Goal: Task Accomplishment & Management: Use online tool/utility

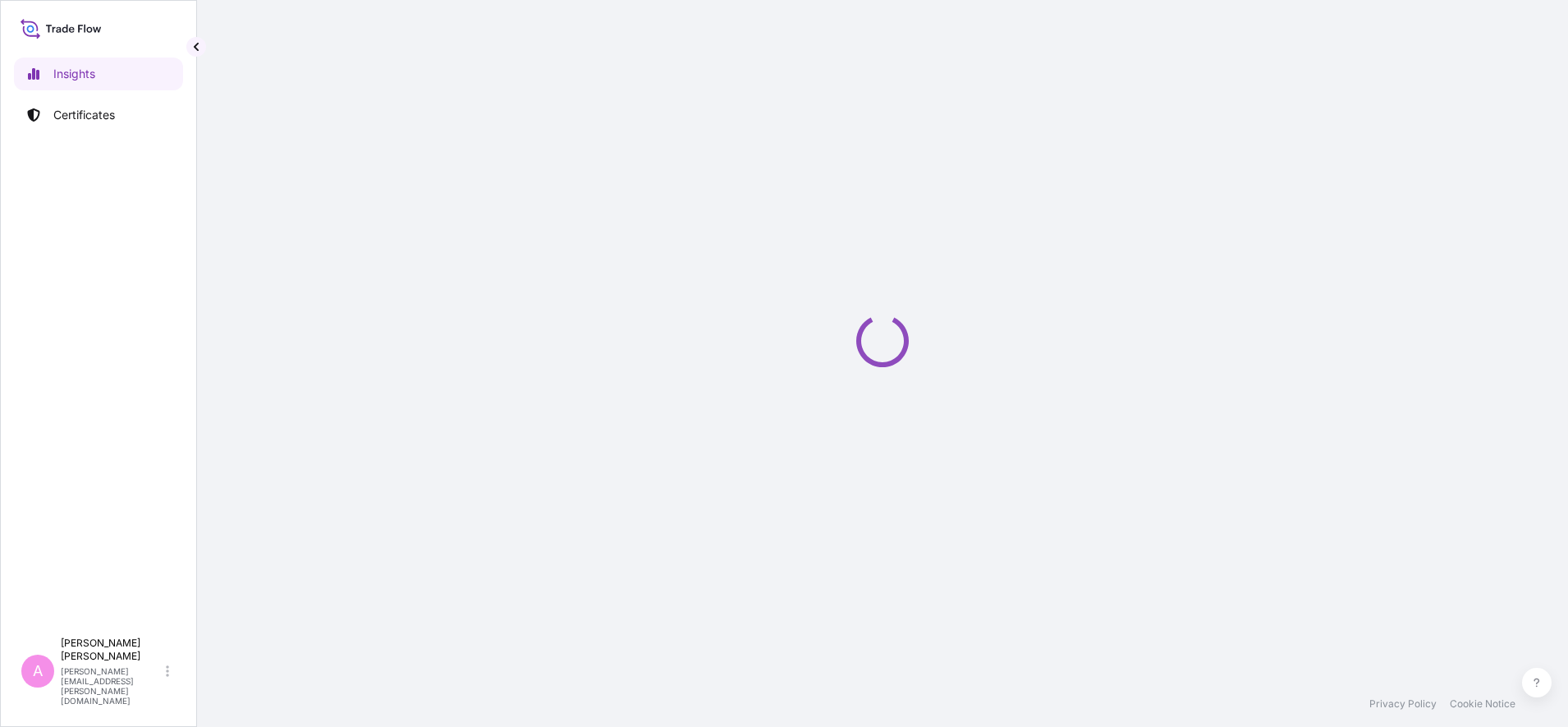
select select "2025"
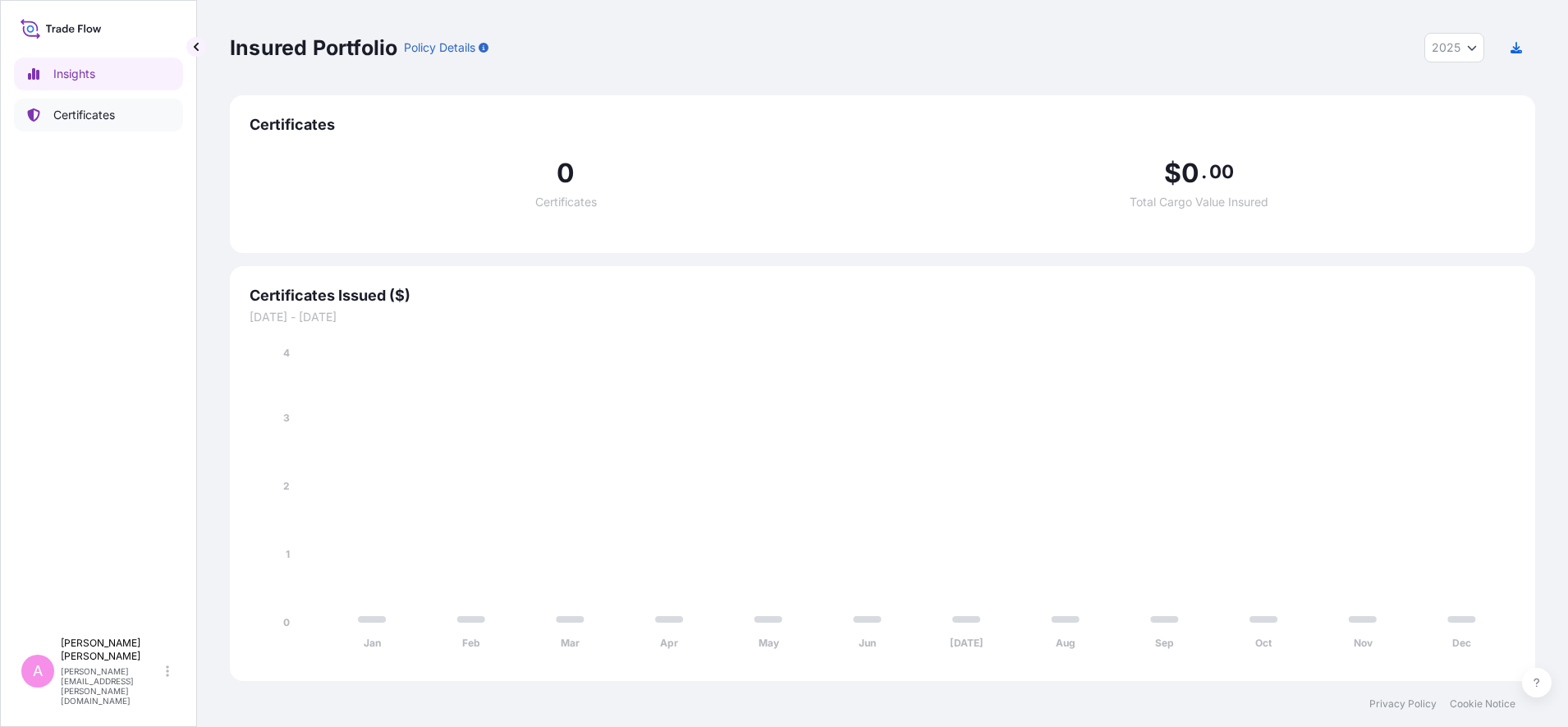
click at [120, 109] on link "Certificates" at bounding box center [99, 115] width 169 height 33
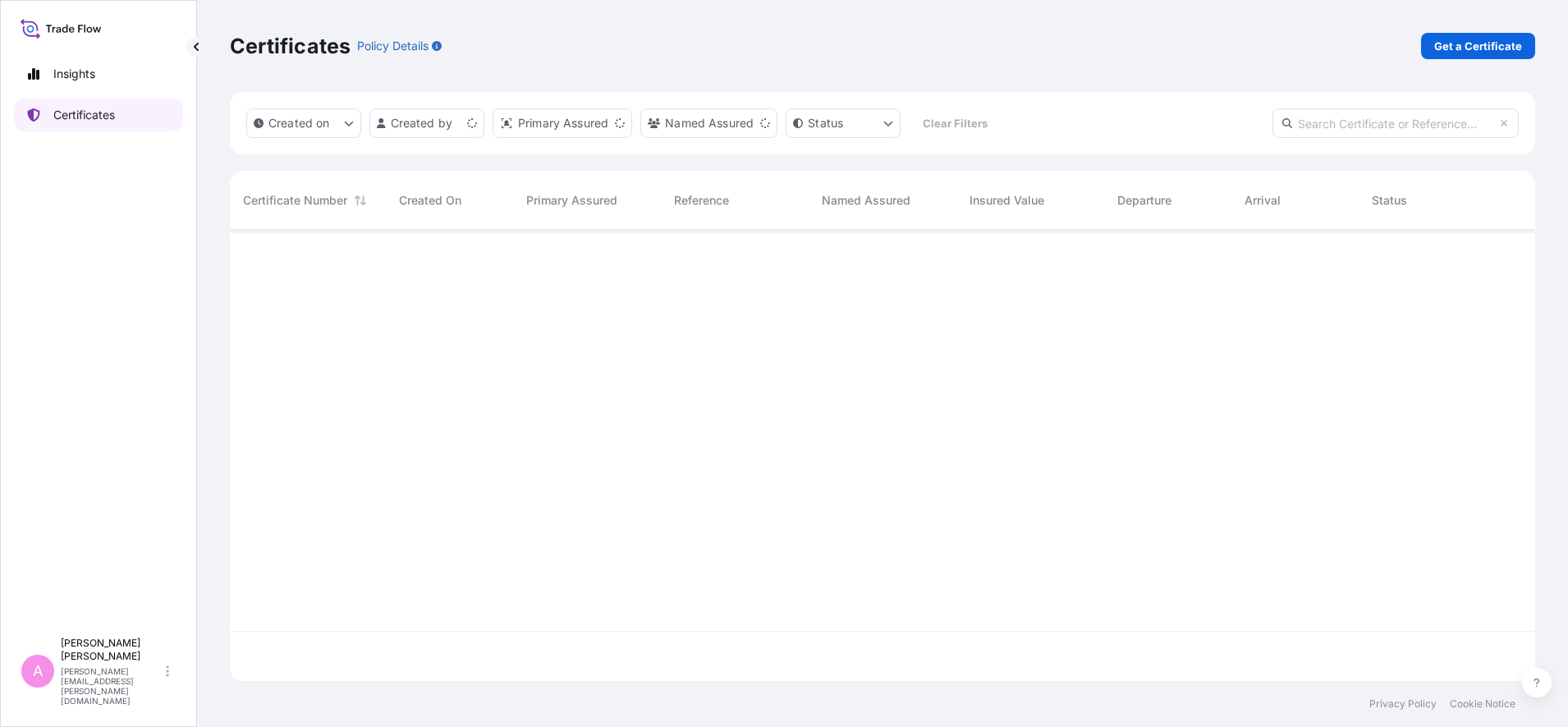
scroll to position [444, 1290]
click at [1372, 134] on input "text" at bounding box center [1395, 123] width 246 height 30
paste input "Welcome@6012345"
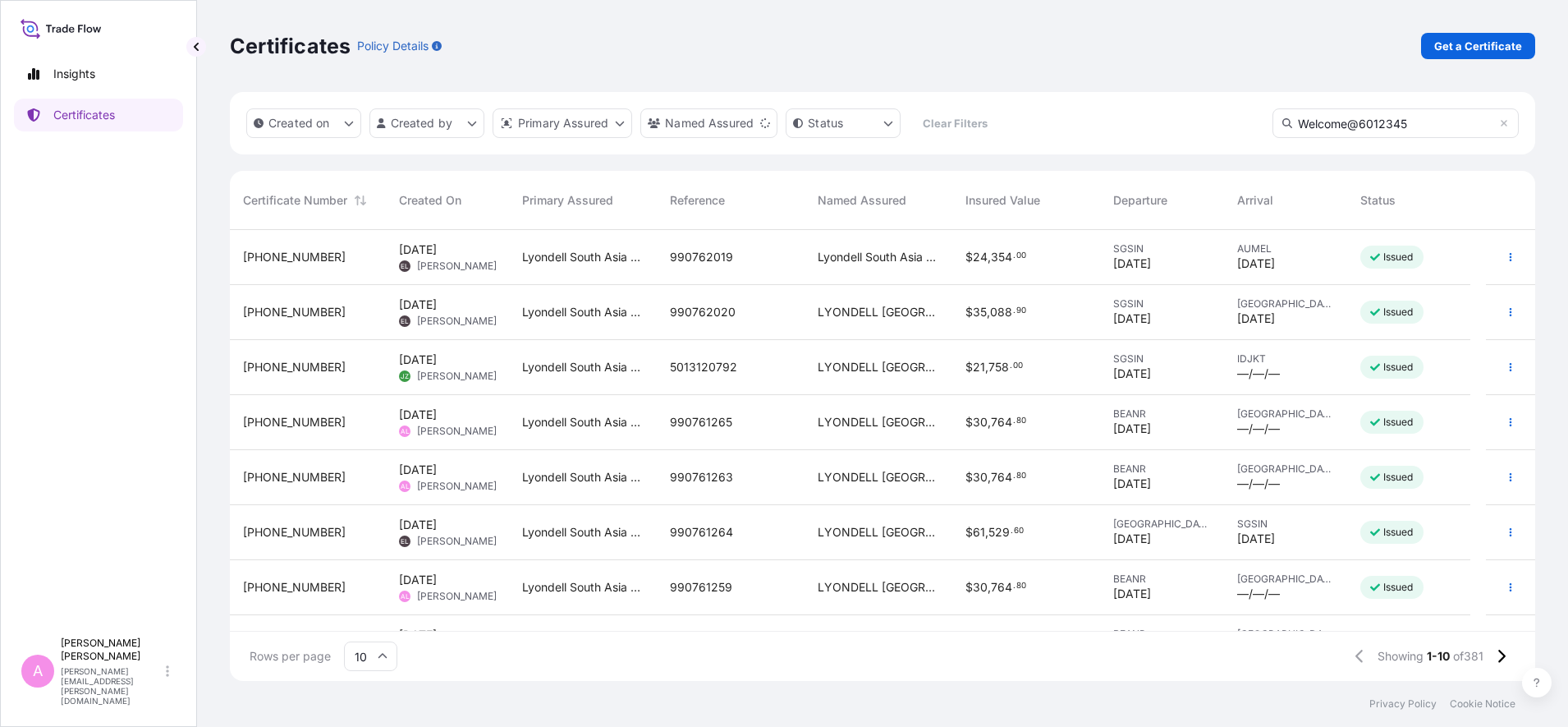
type input "Welcome@6012345"
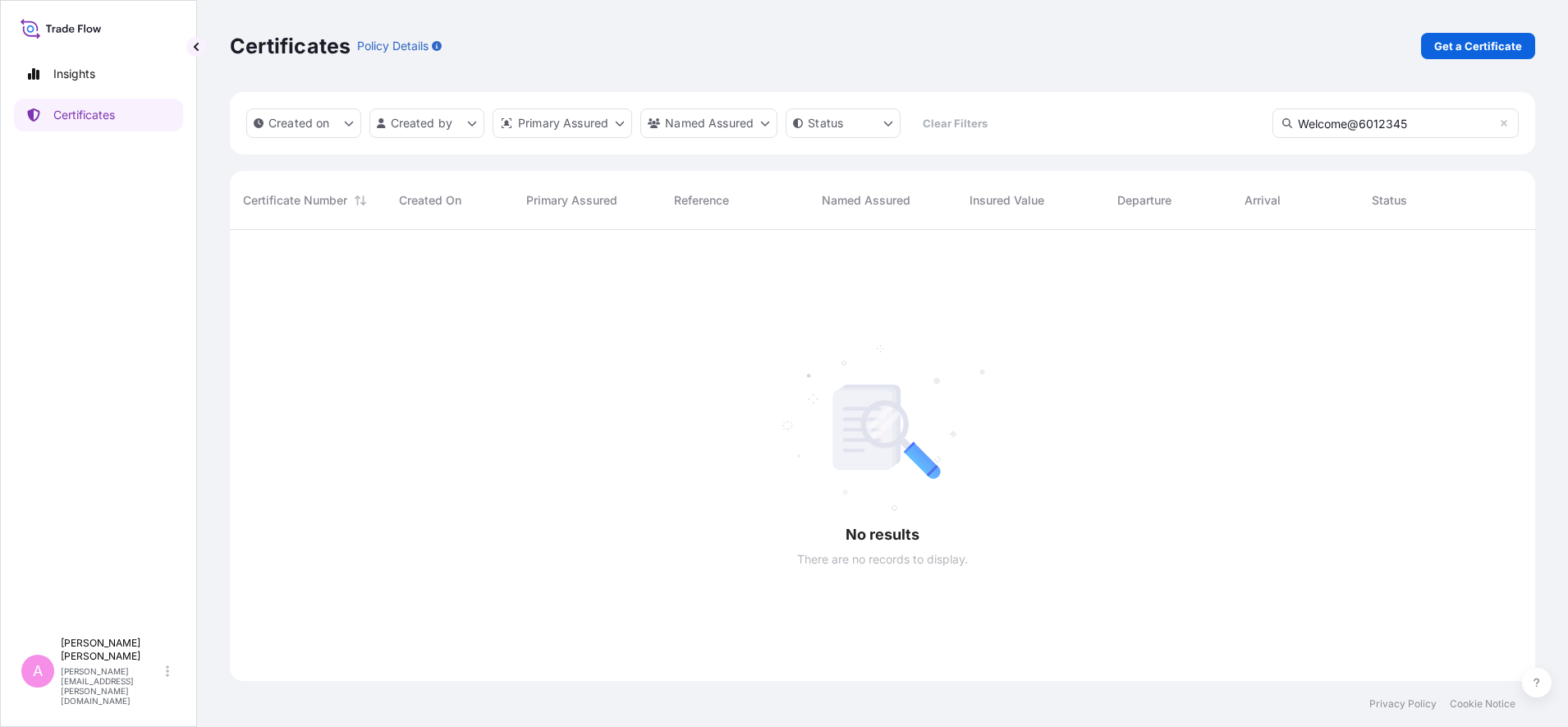
scroll to position [494, 1290]
click at [1503, 121] on icon at bounding box center [1504, 123] width 7 height 7
click at [1446, 124] on input "text" at bounding box center [1395, 123] width 246 height 30
paste input "5013201168"
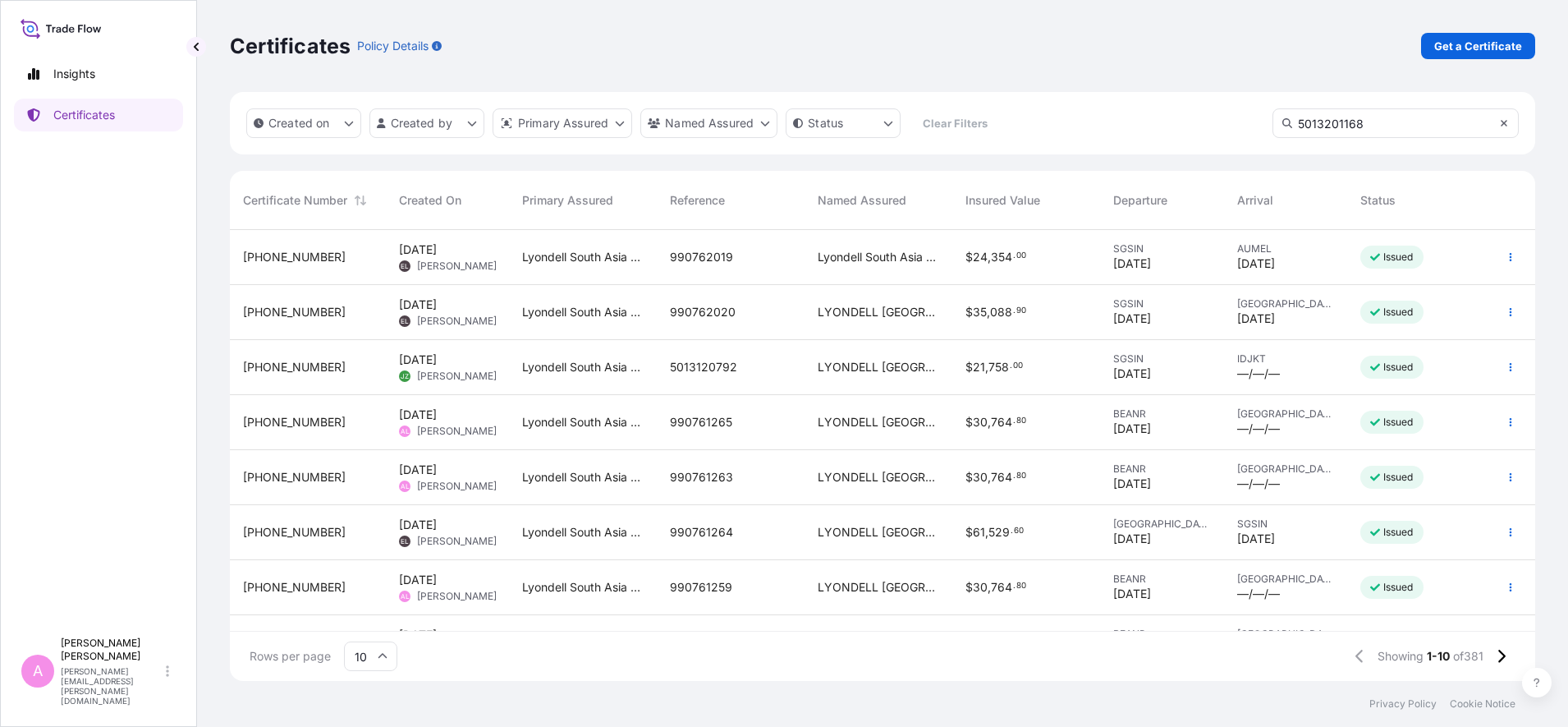
type input "5013201168"
click at [1507, 120] on icon at bounding box center [1503, 122] width 10 height 10
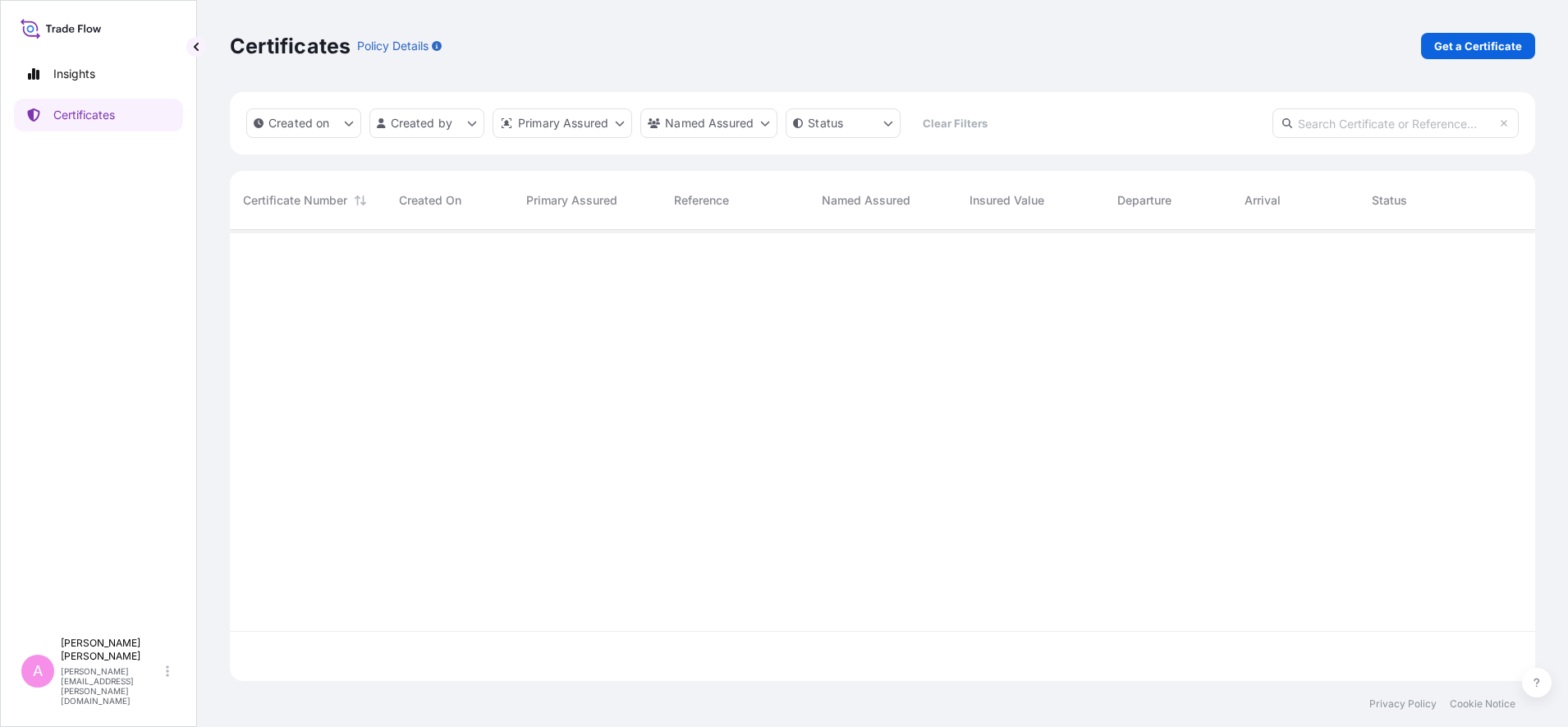
click at [1430, 119] on input "text" at bounding box center [1395, 123] width 246 height 30
paste input "5013201168"
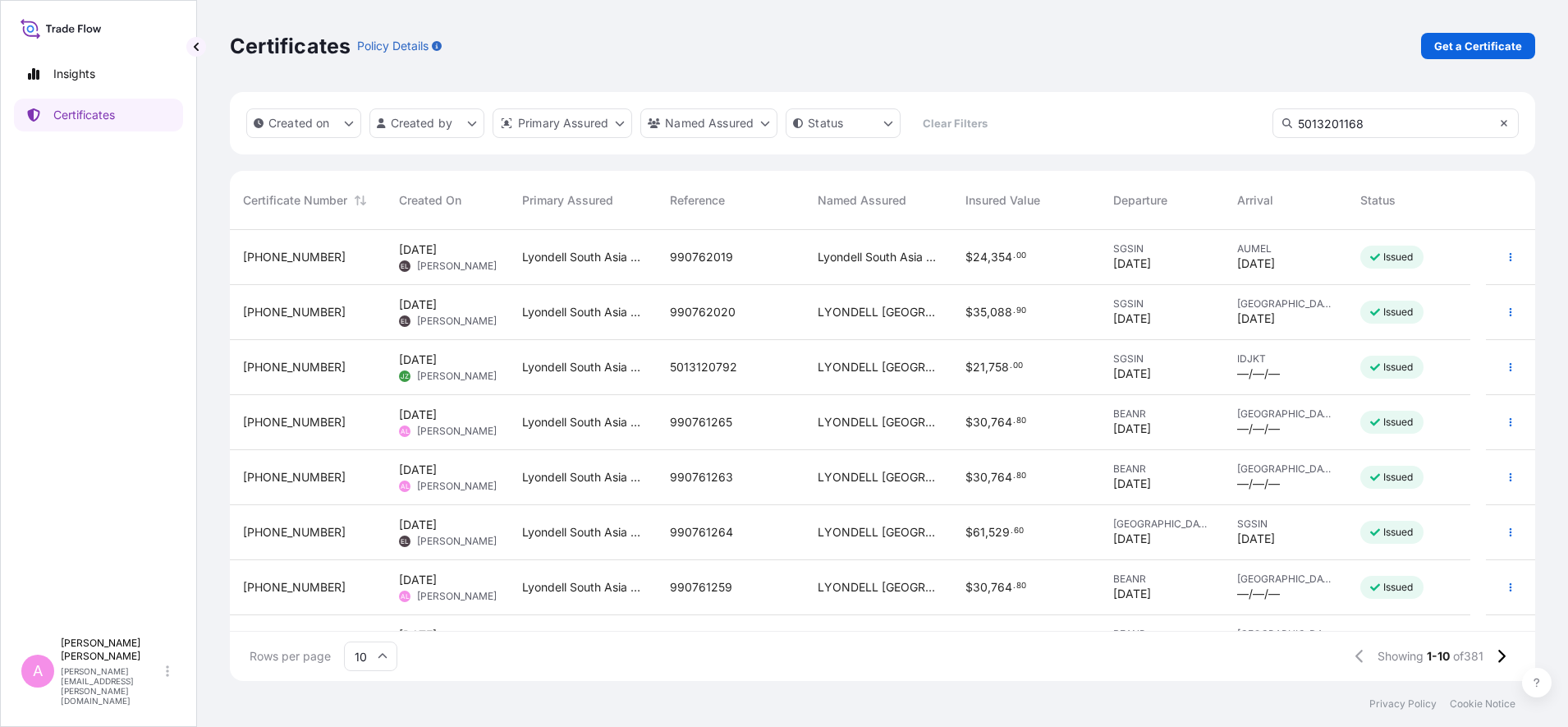
type input "5013201168"
click at [1500, 127] on icon at bounding box center [1503, 122] width 10 height 10
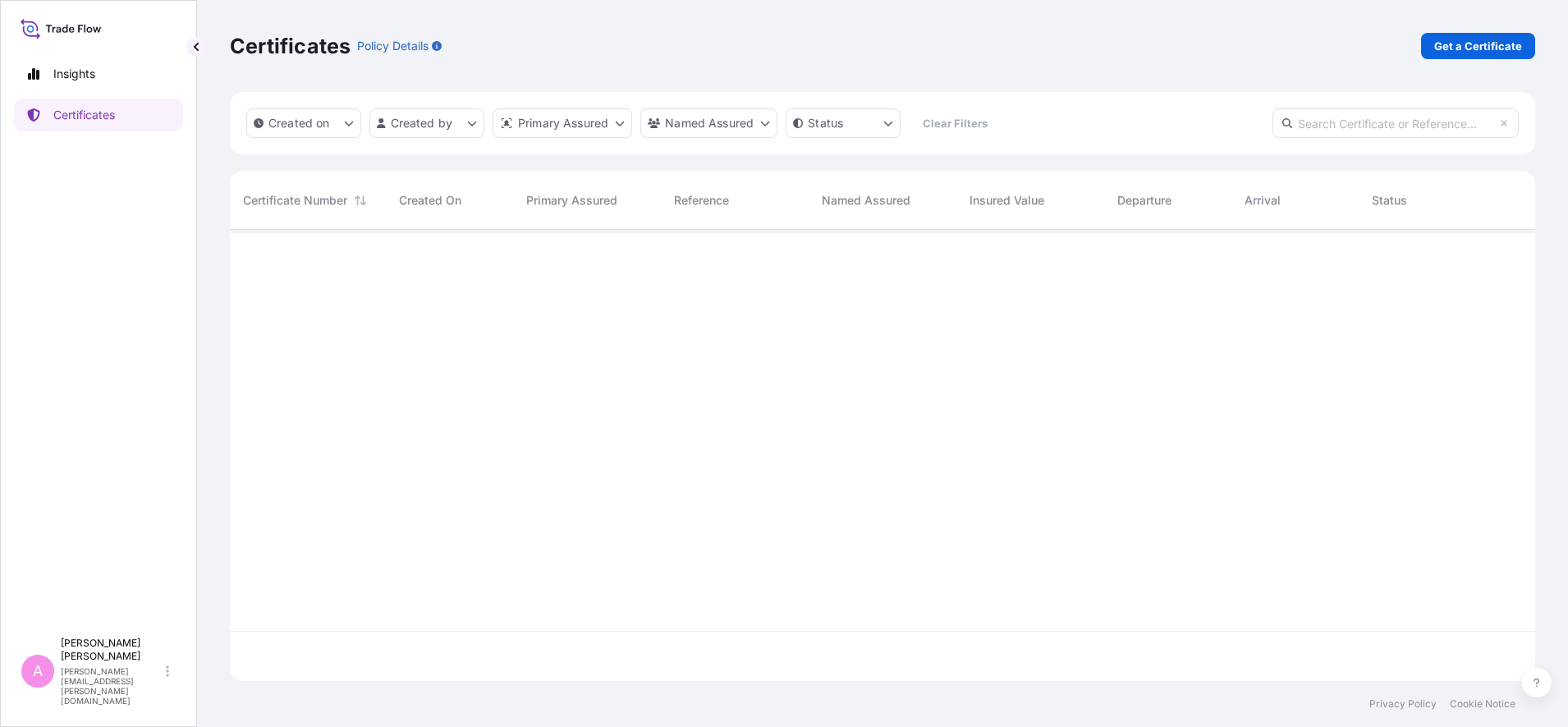
click at [1320, 132] on input "text" at bounding box center [1395, 123] width 246 height 30
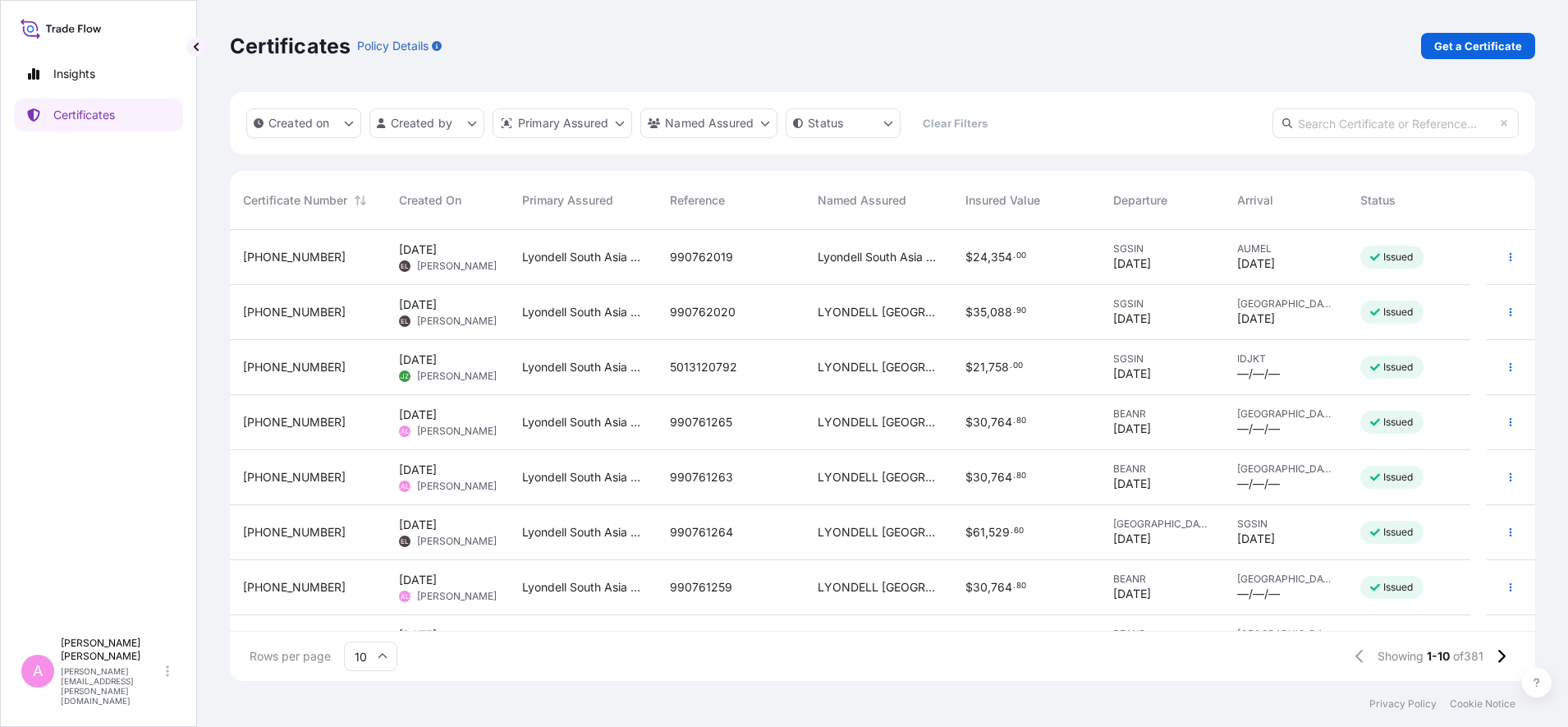
paste input "5013201168"
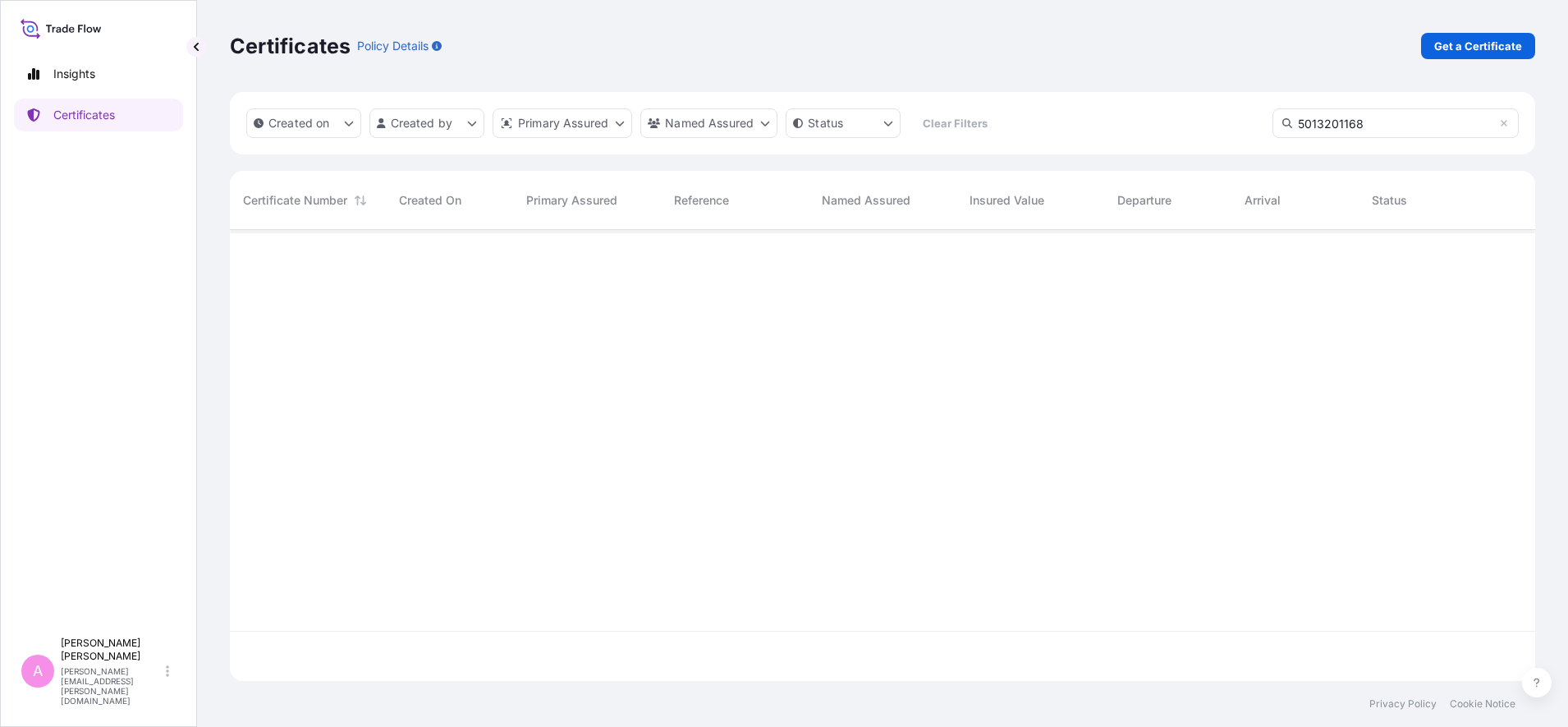
scroll to position [494, 1290]
click at [1452, 123] on input "5013201168" at bounding box center [1395, 123] width 246 height 30
type input "5013201168"
click at [1285, 123] on icon at bounding box center [1287, 122] width 10 height 10
click at [1506, 120] on icon at bounding box center [1504, 123] width 7 height 7
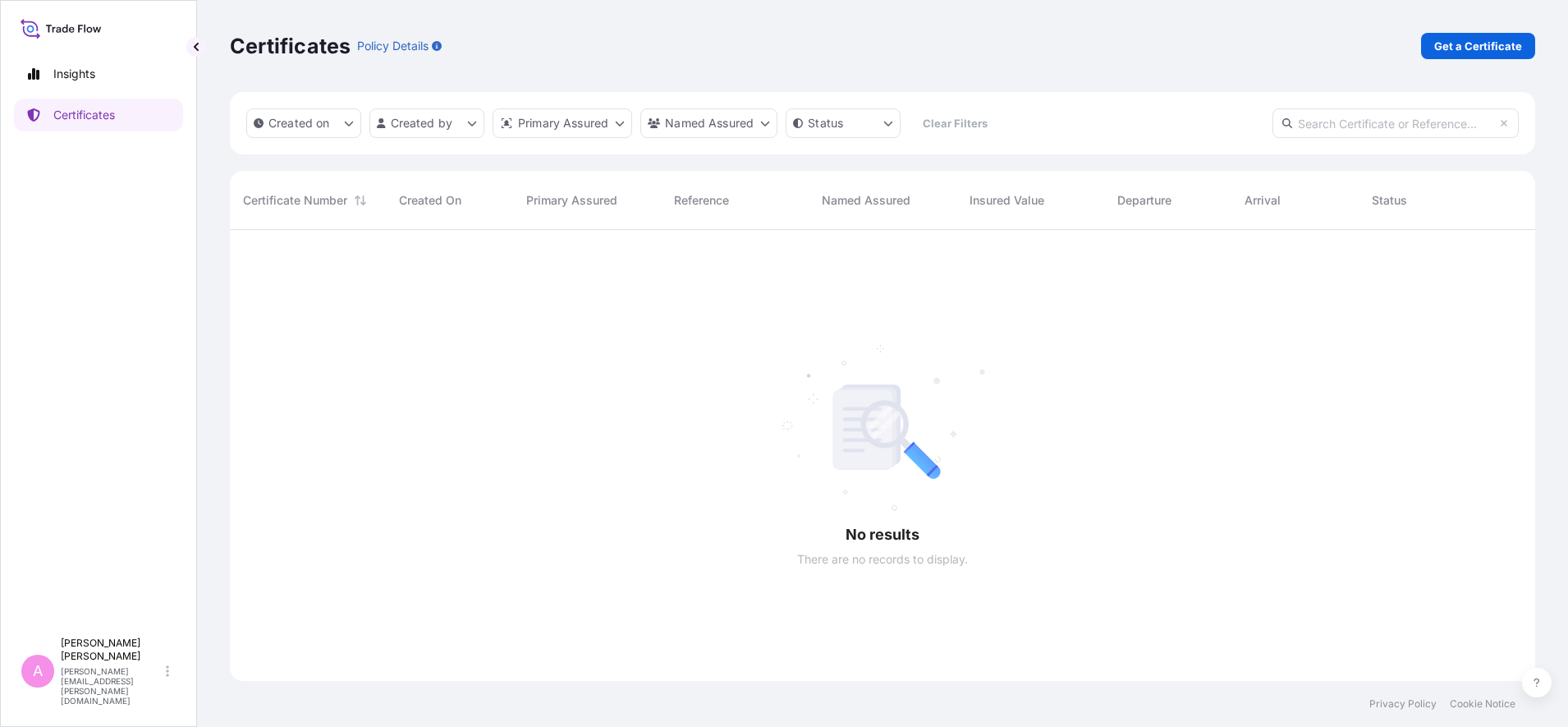
scroll to position [444, 1290]
click at [1443, 118] on input "text" at bounding box center [1395, 123] width 246 height 30
paste input "5013201168"
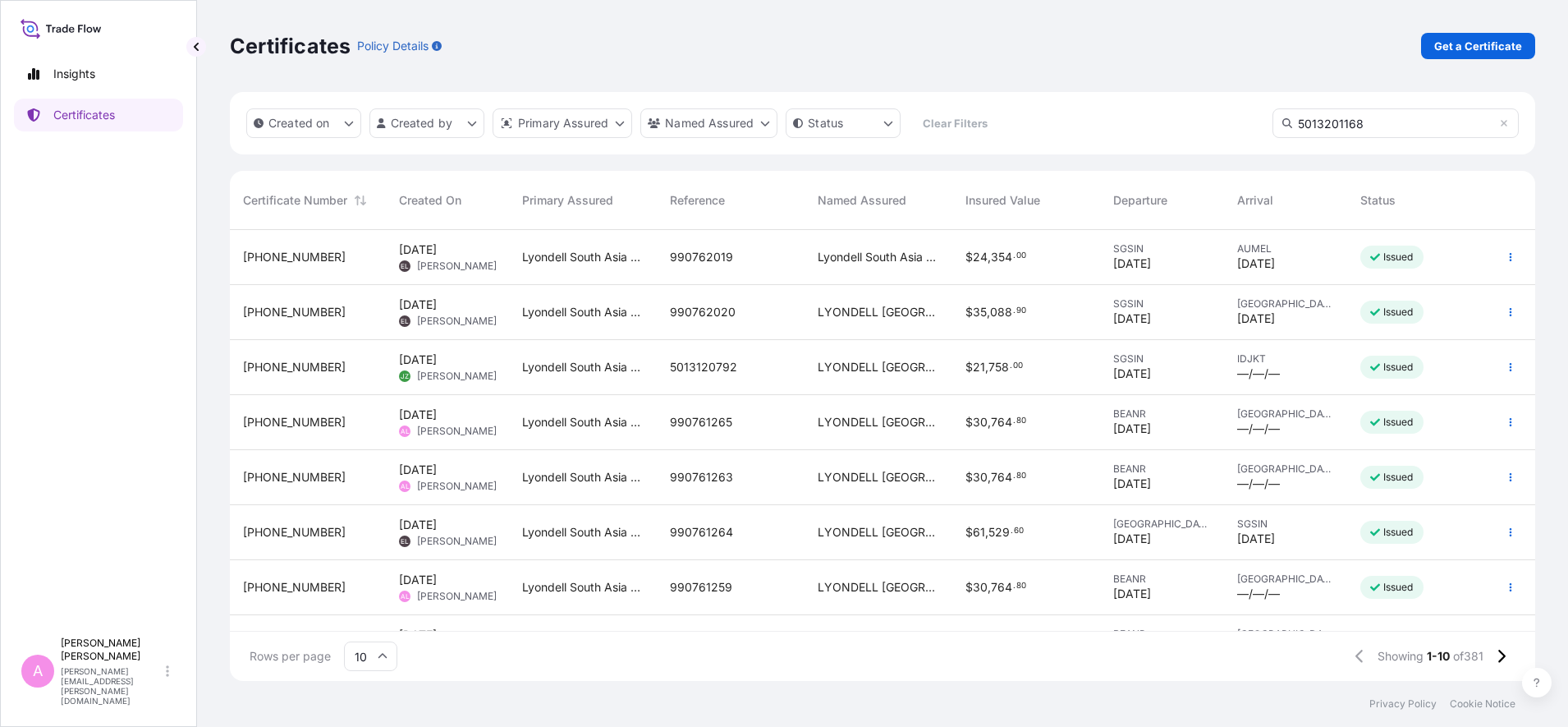
type input "5013201168"
click at [1507, 125] on icon at bounding box center [1503, 122] width 10 height 10
click at [1428, 114] on input "text" at bounding box center [1395, 123] width 246 height 30
paste input "990745000"
type input "990745000"
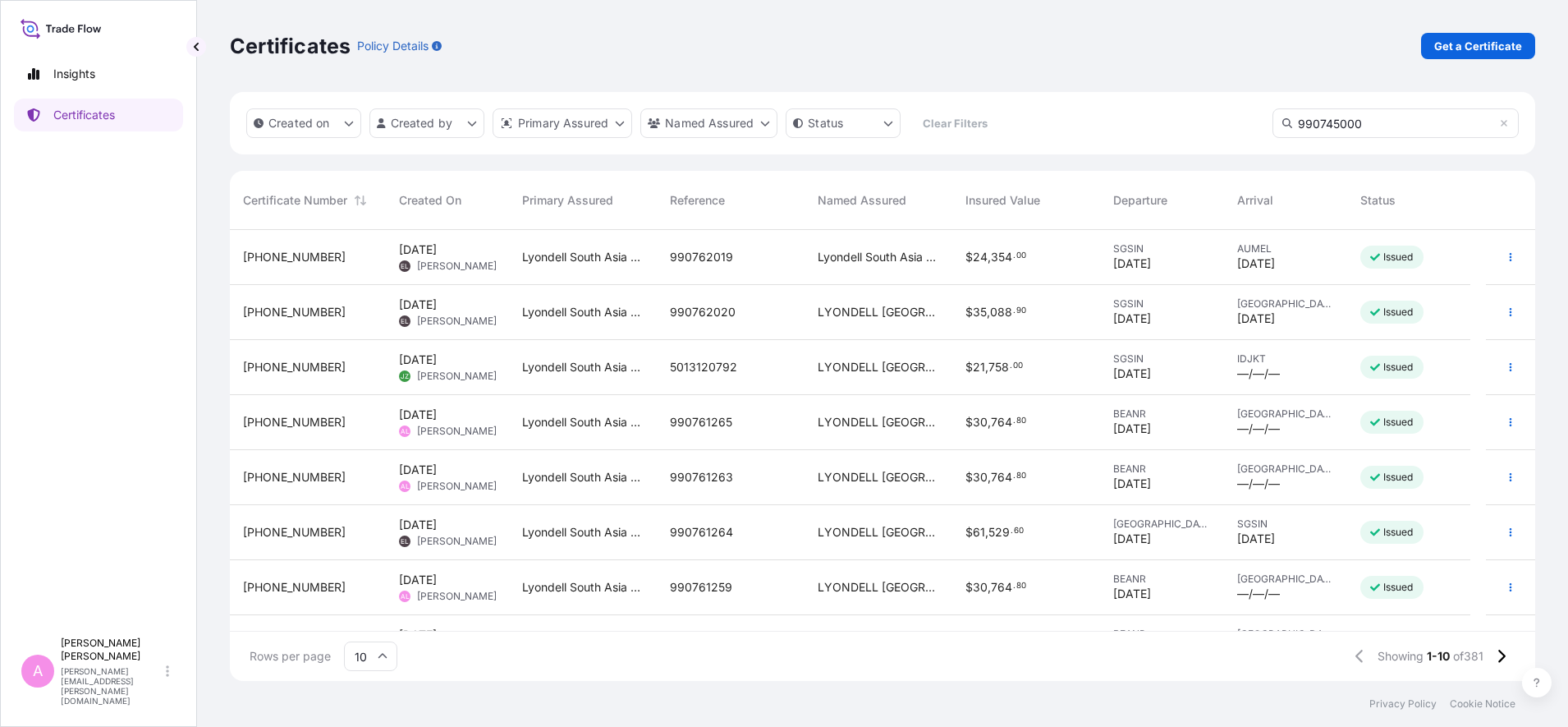
click at [1286, 119] on icon at bounding box center [1287, 122] width 10 height 10
click at [1506, 120] on icon at bounding box center [1503, 122] width 10 height 10
click at [1393, 128] on input "text" at bounding box center [1395, 123] width 246 height 30
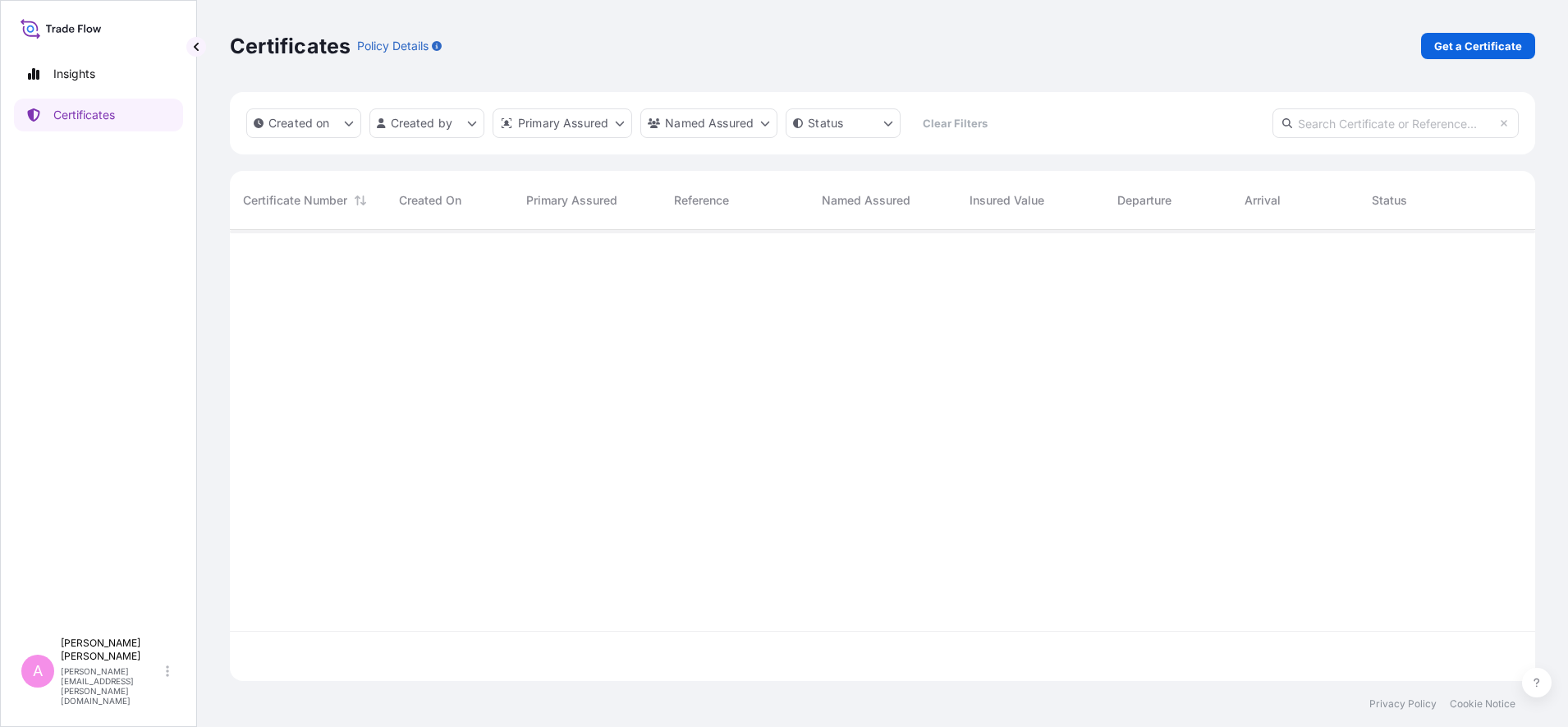
paste input "990745000"
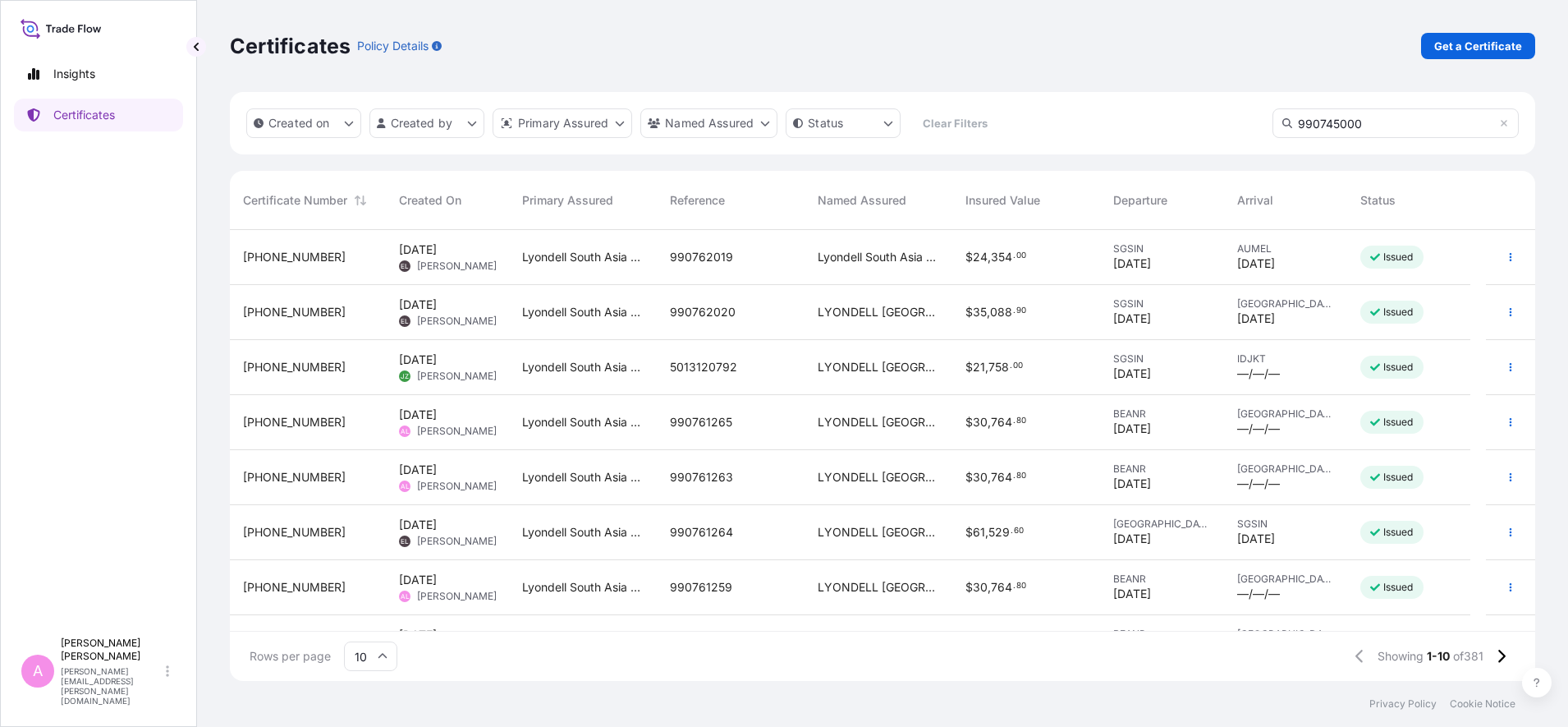
drag, startPoint x: 1393, startPoint y: 128, endPoint x: 1365, endPoint y: 123, distance: 28.4
click at [1393, 127] on input "990745000" at bounding box center [1395, 123] width 246 height 30
click at [1284, 128] on input "990745000" at bounding box center [1395, 123] width 246 height 30
type input "990745000"
click at [1287, 120] on icon at bounding box center [1287, 122] width 10 height 10
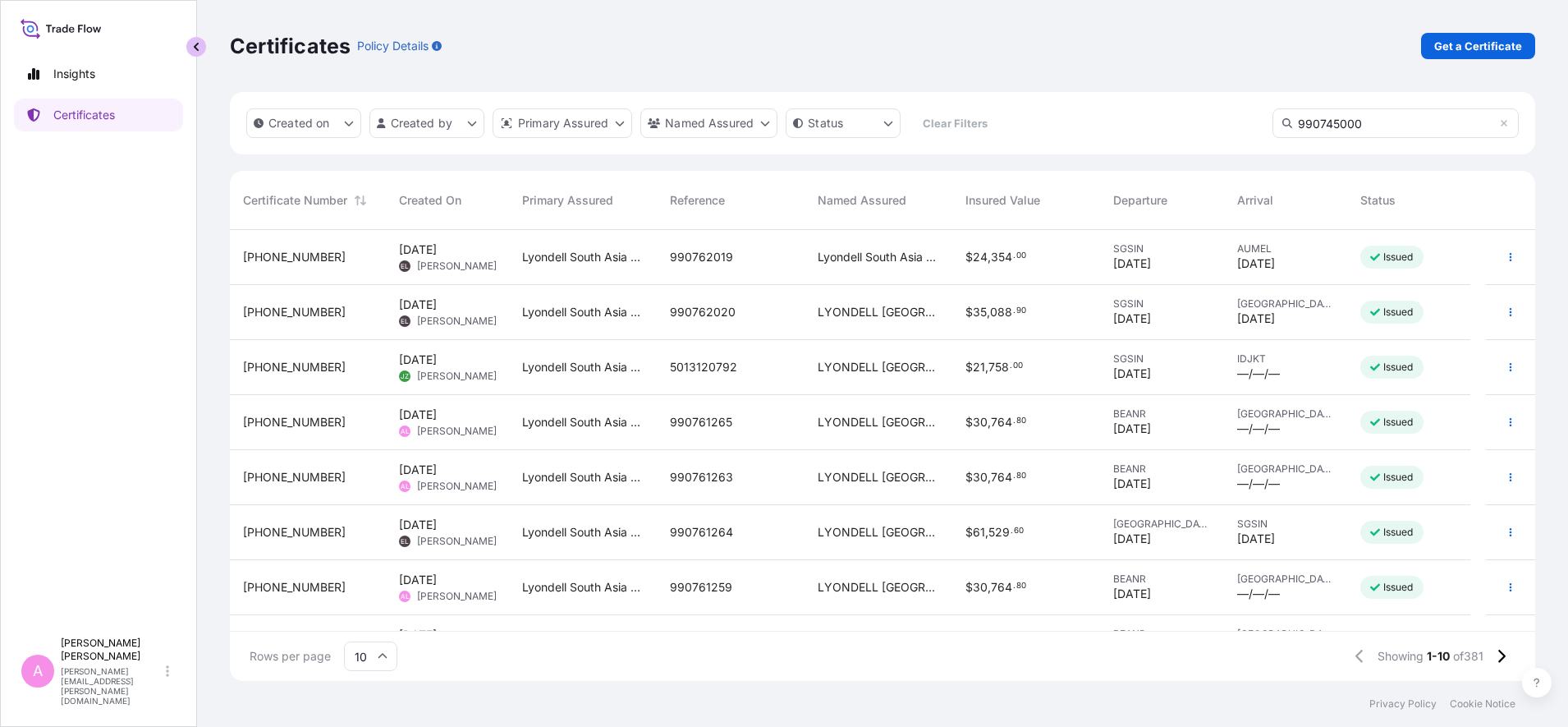
click at [202, 51] on button "button" at bounding box center [196, 46] width 20 height 20
click at [76, 119] on p "Certificates" at bounding box center [84, 114] width 62 height 17
click at [85, 61] on link "Insights" at bounding box center [99, 74] width 169 height 33
select select "2025"
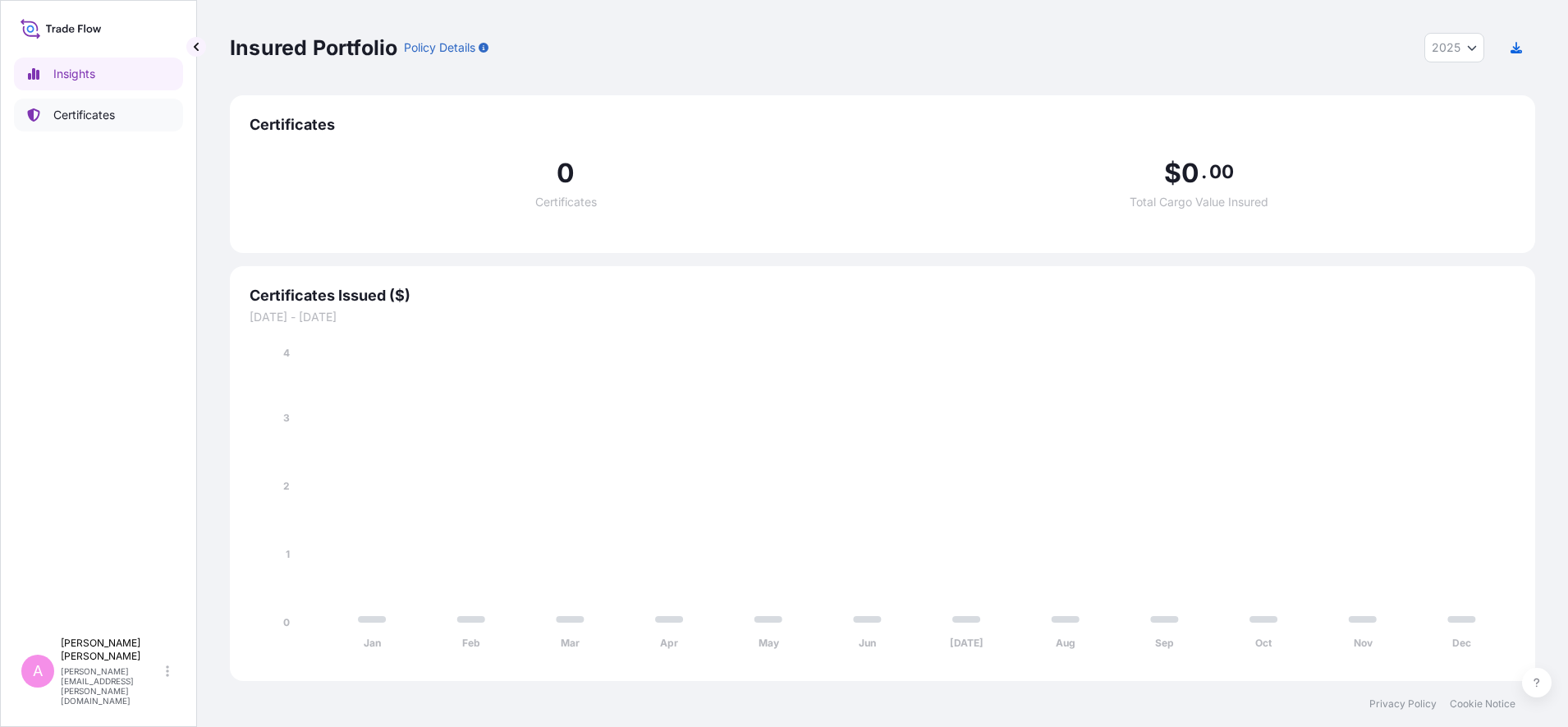
click at [98, 109] on p "Certificates" at bounding box center [84, 114] width 62 height 17
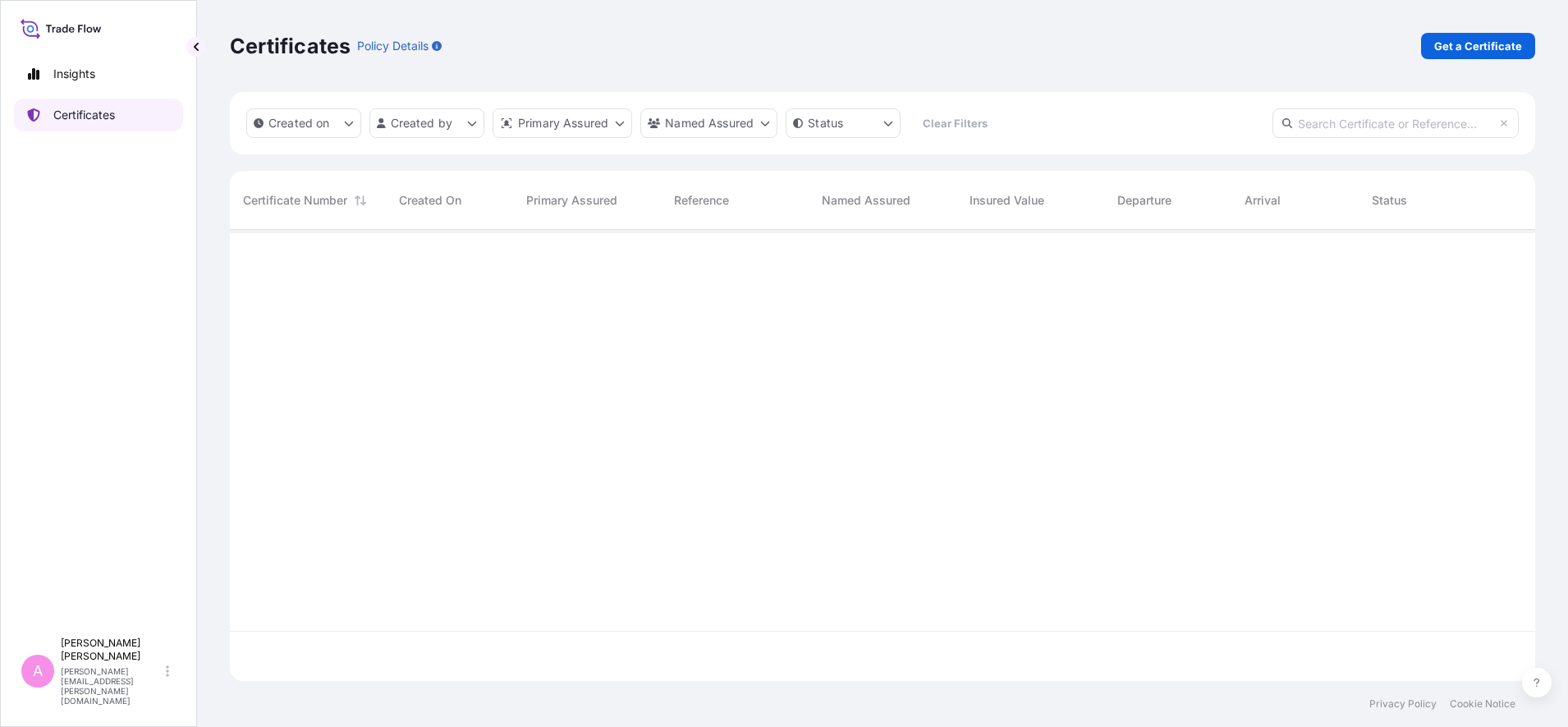
scroll to position [444, 1290]
click at [1336, 127] on input "text" at bounding box center [1395, 123] width 246 height 30
paste input "990745000"
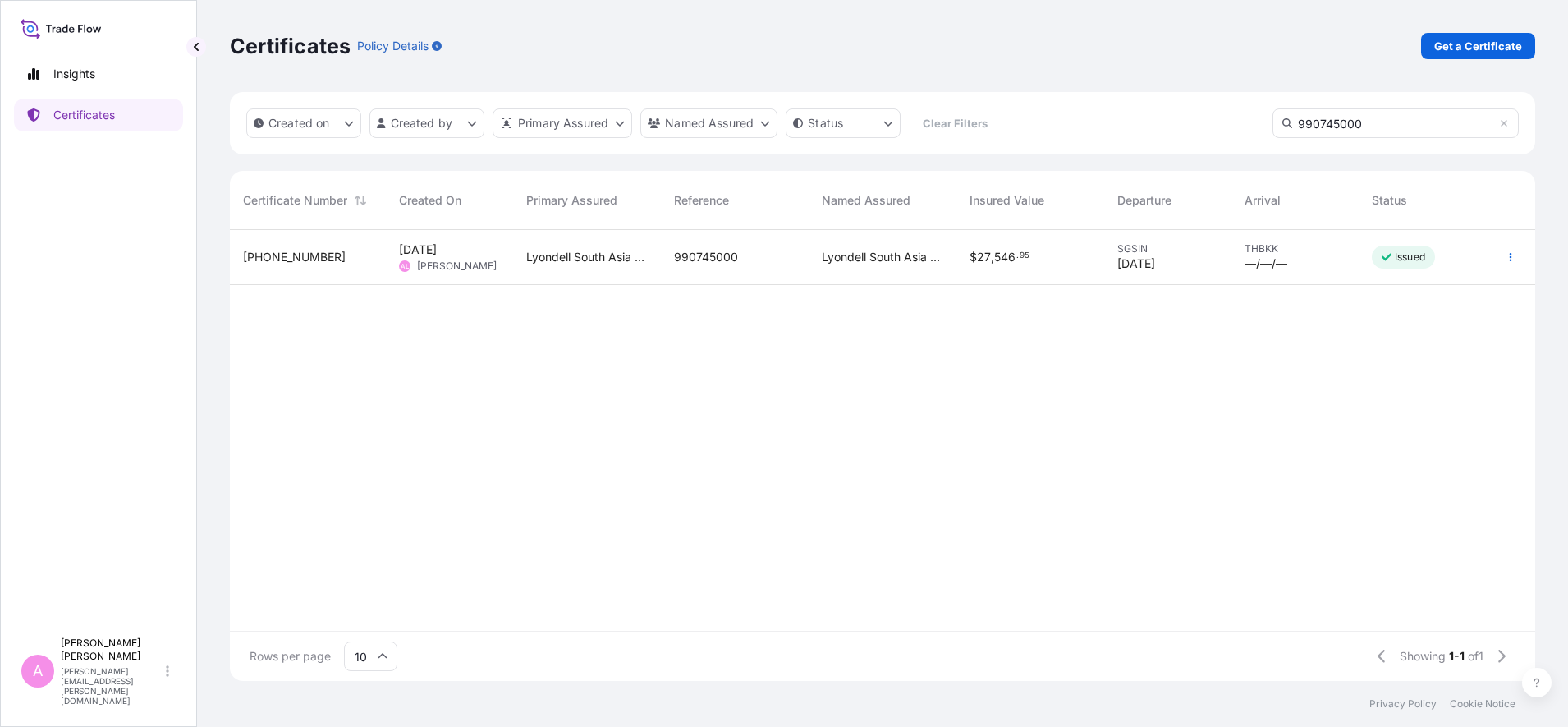
type input "990745000"
click at [839, 249] on span "Lyondell South Asia Pte Ltd" at bounding box center [882, 257] width 121 height 17
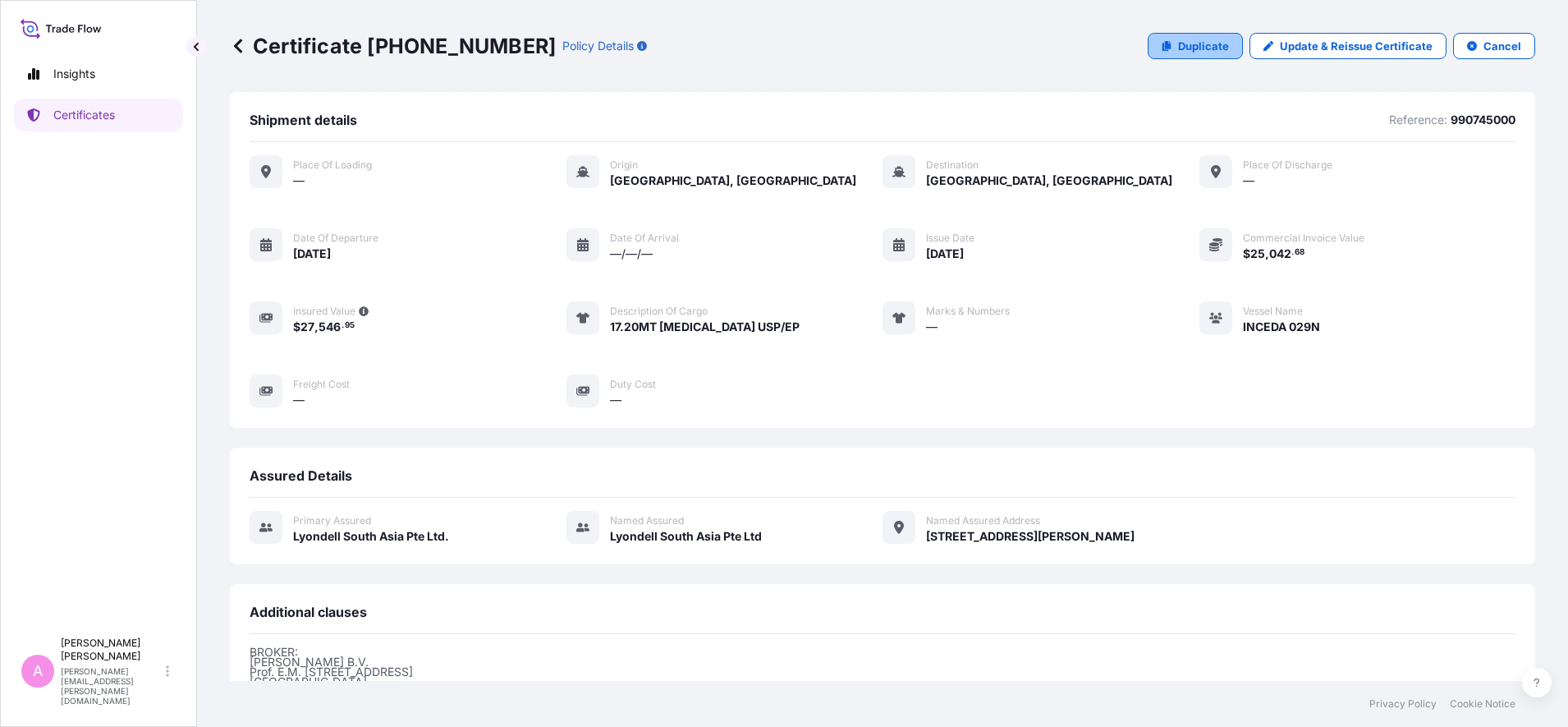
click at [1197, 49] on p "Duplicate" at bounding box center [1203, 45] width 51 height 17
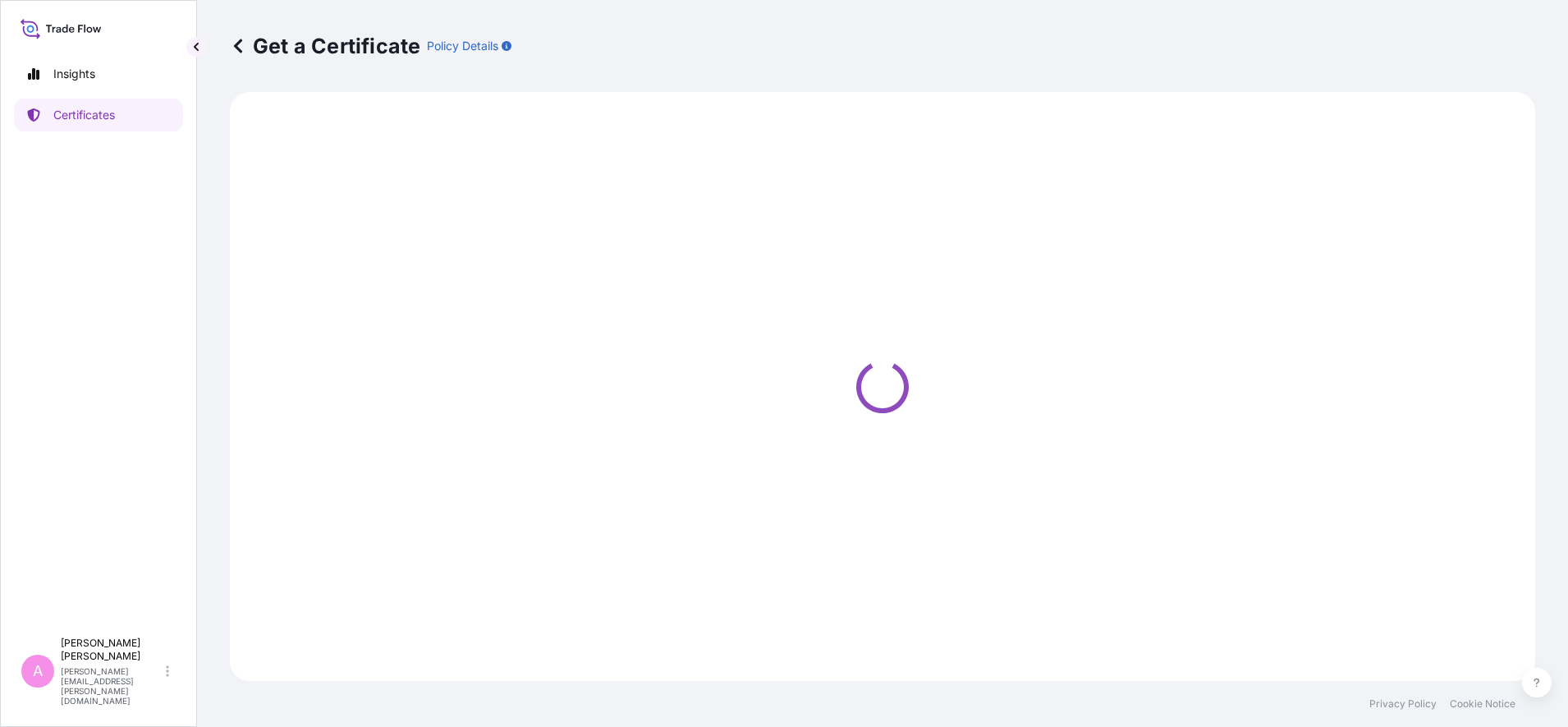
select select "Sea"
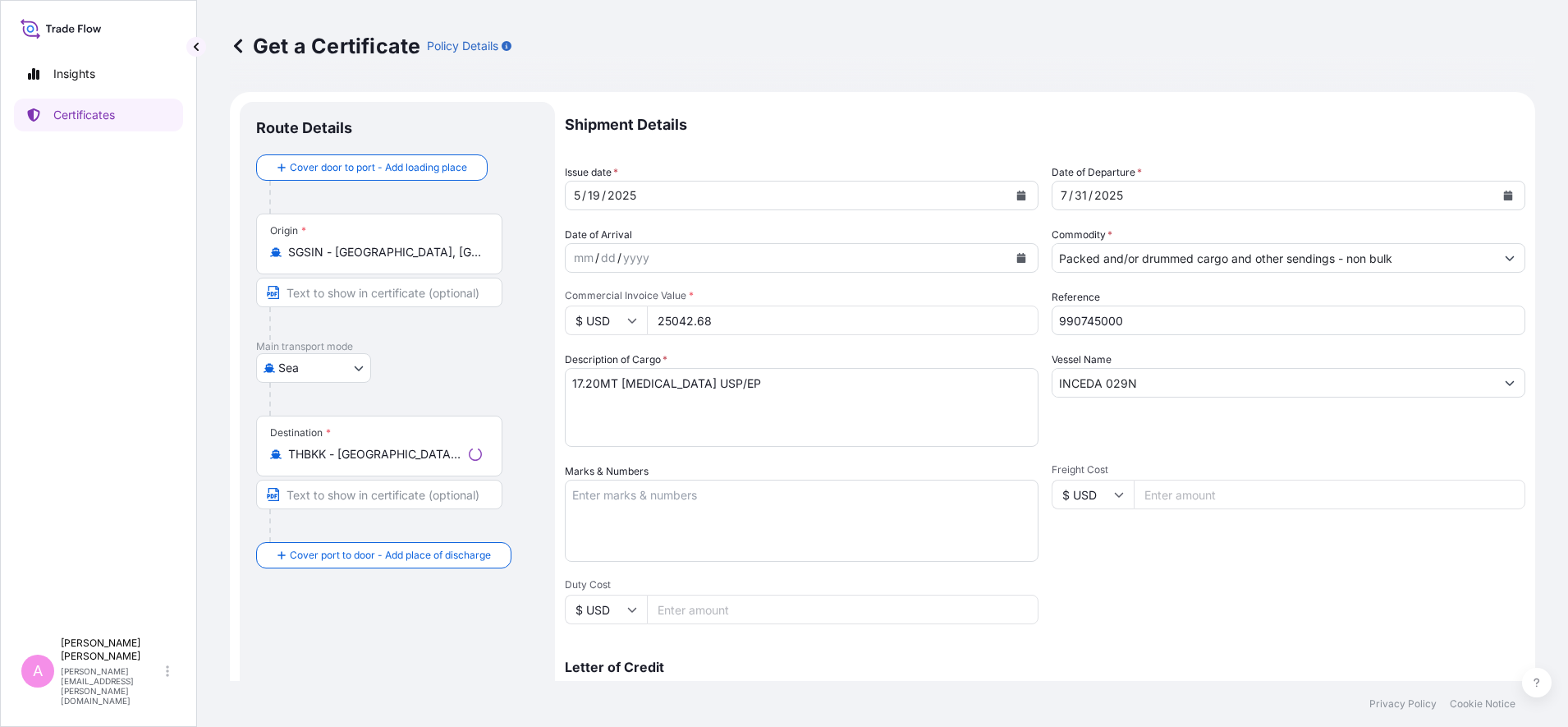
select select "32022"
click at [1504, 193] on icon "Calendar" at bounding box center [1509, 195] width 9 height 10
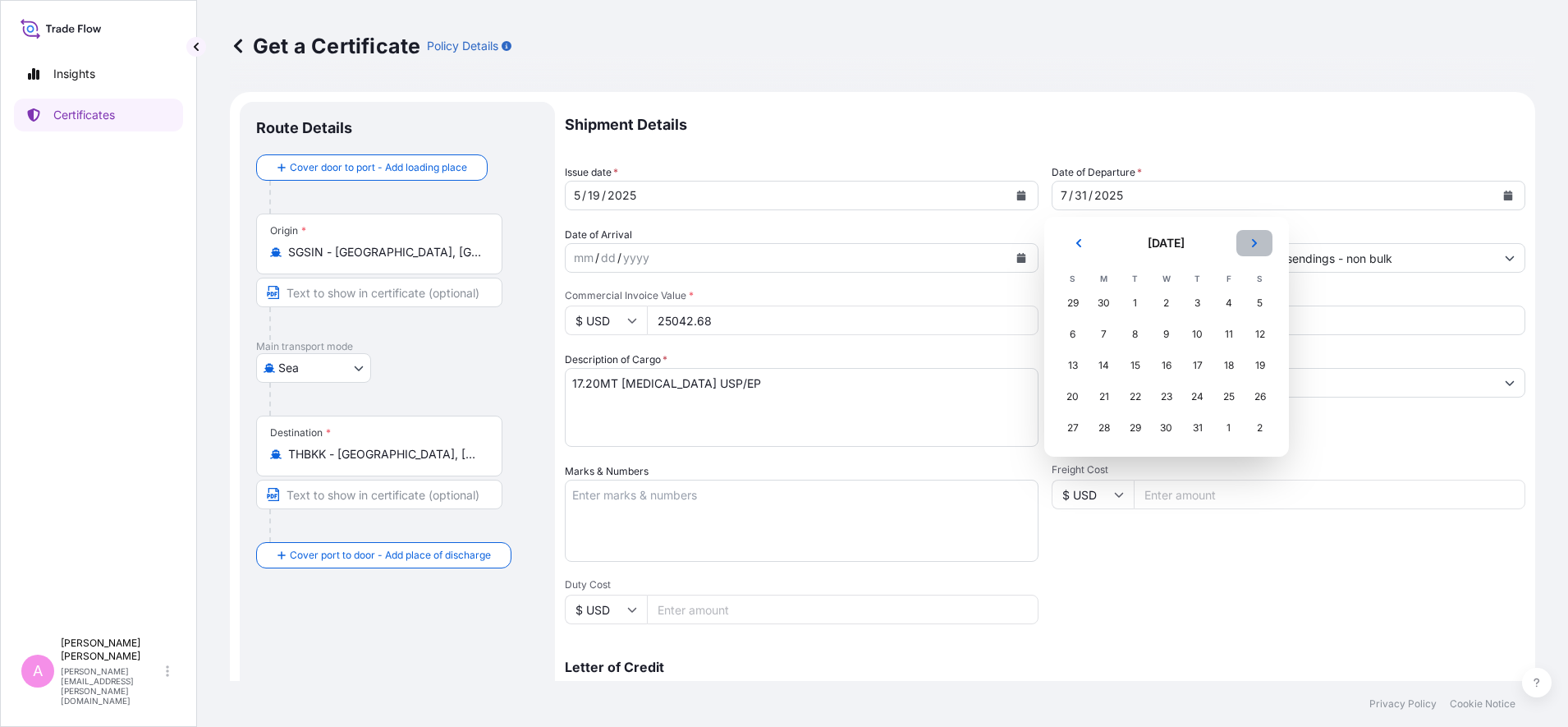
click at [1255, 241] on icon "Next" at bounding box center [1254, 243] width 10 height 10
click at [1141, 392] on div "19" at bounding box center [1135, 396] width 30 height 30
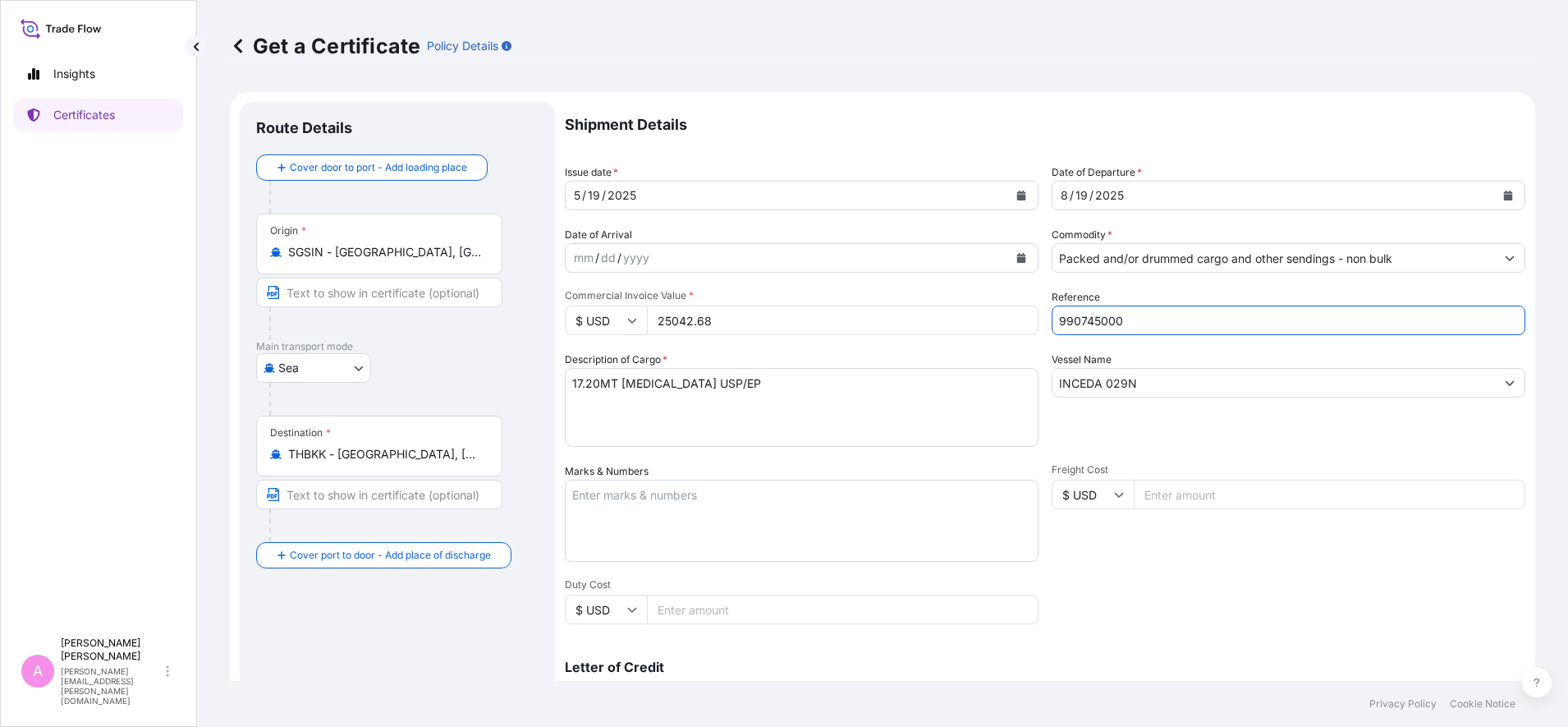
drag, startPoint x: 1131, startPoint y: 310, endPoint x: 996, endPoint y: 296, distance: 135.7
click at [996, 296] on div "Shipment Details Issue date * [DATE] Date of Departure * [DATE] Date of Arrival…" at bounding box center [1044, 493] width 961 height 783
paste input "62025"
type input "990762025"
drag, startPoint x: 987, startPoint y: 371, endPoint x: 948, endPoint y: 360, distance: 40.5
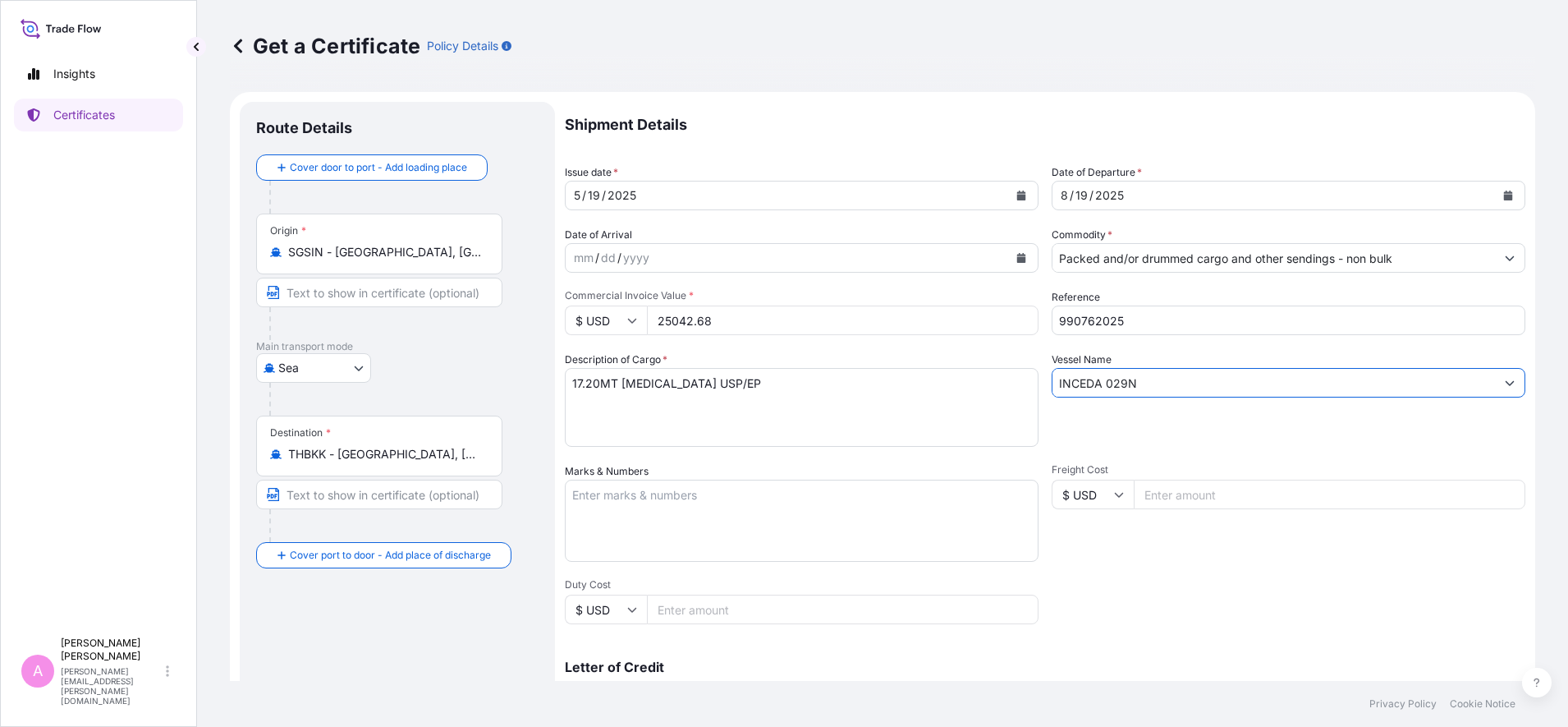
click at [948, 360] on div "Shipment Details Issue date * [DATE] Date of Departure * [DATE] Date of Arrival…" at bounding box center [1044, 493] width 961 height 783
paste input "ASTERIOS / 0SQ2AN1NC"
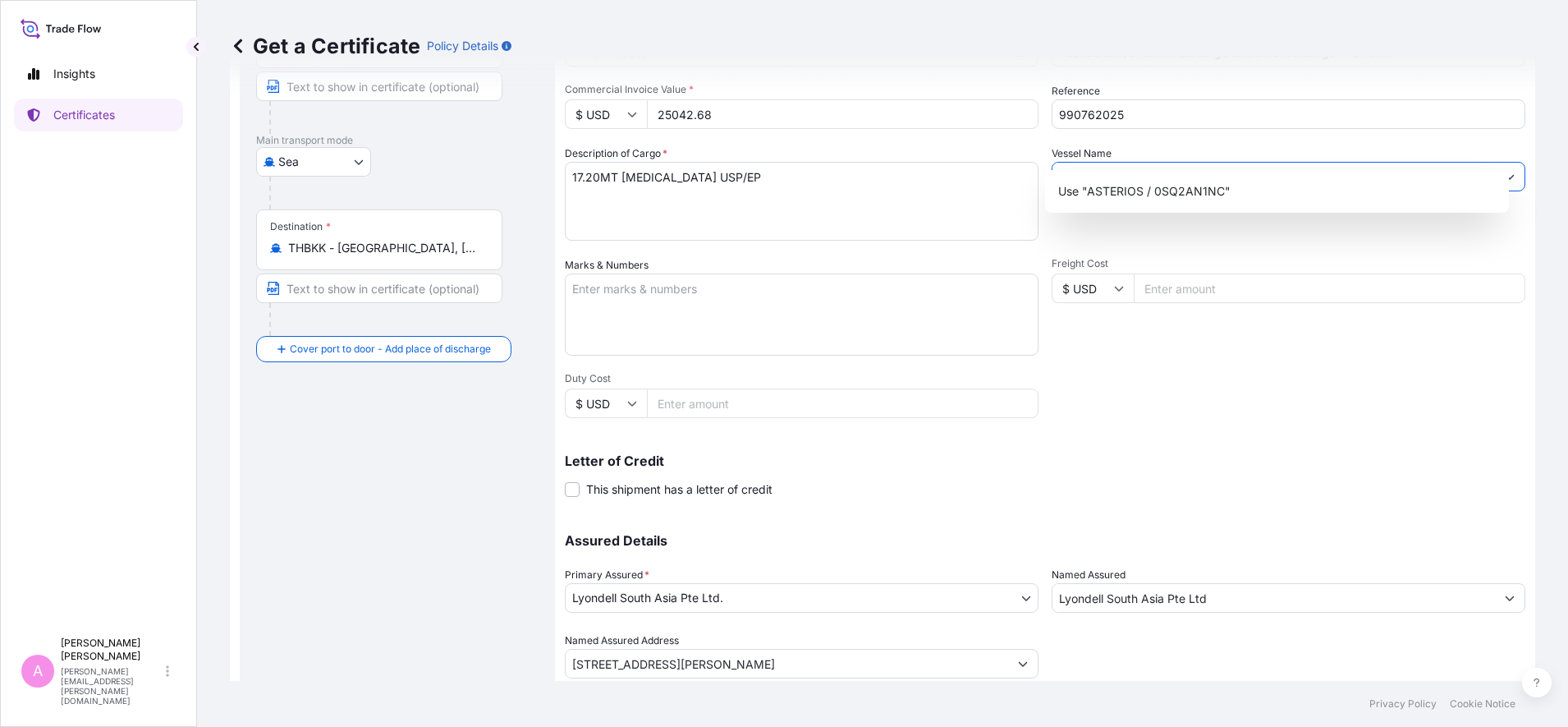
scroll to position [259, 0]
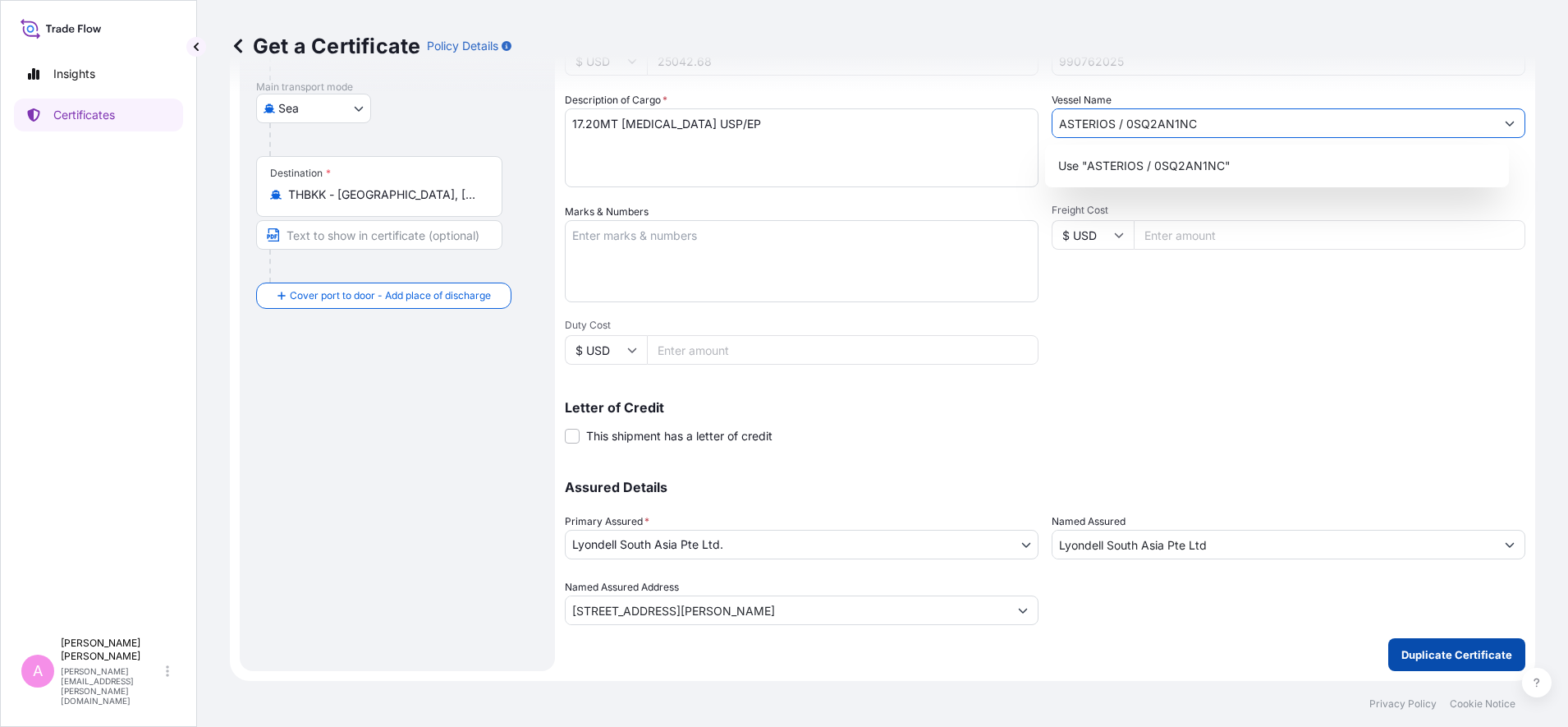
type input "ASTERIOS / 0SQ2AN1NC"
click at [1416, 662] on button "Duplicate Certificate" at bounding box center [1456, 655] width 137 height 33
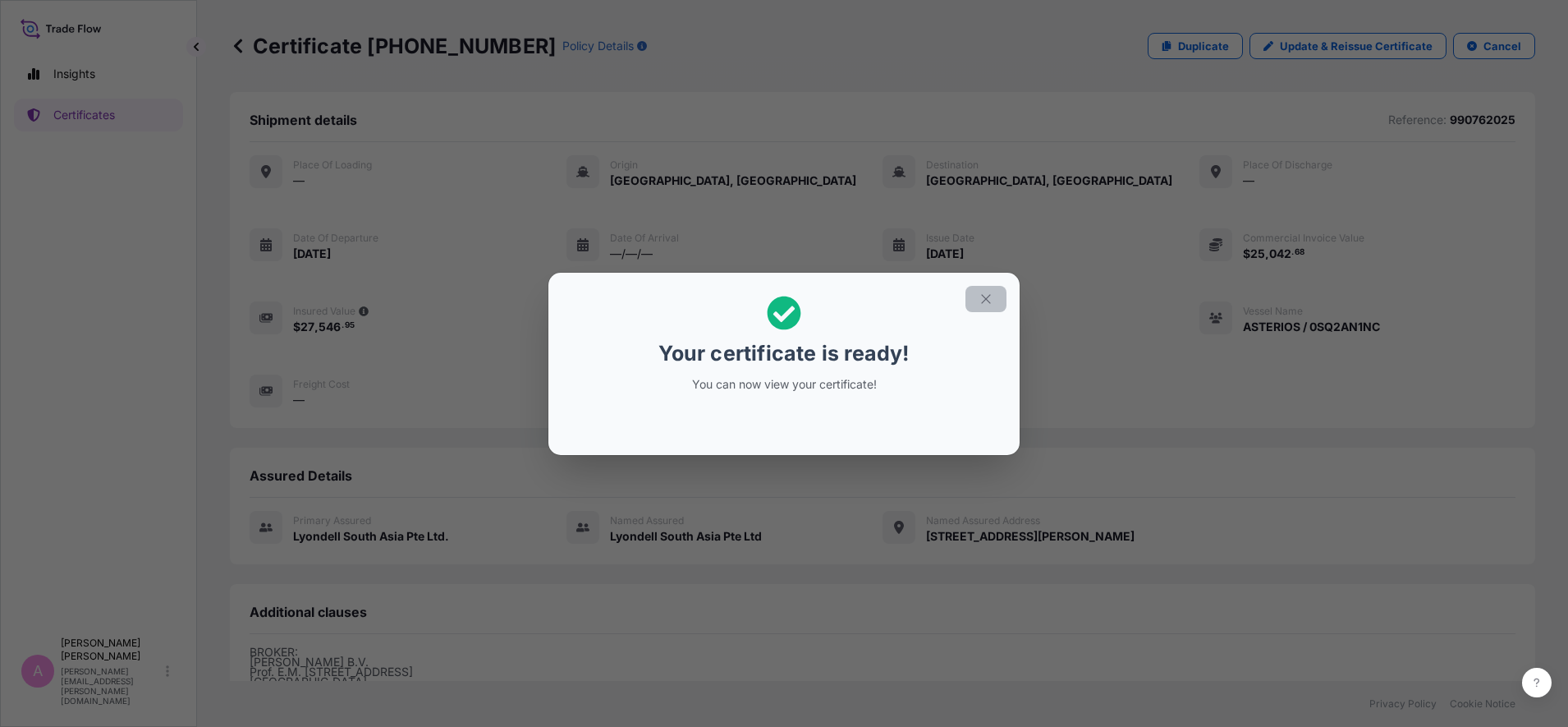
click at [994, 291] on button "button" at bounding box center [985, 298] width 41 height 26
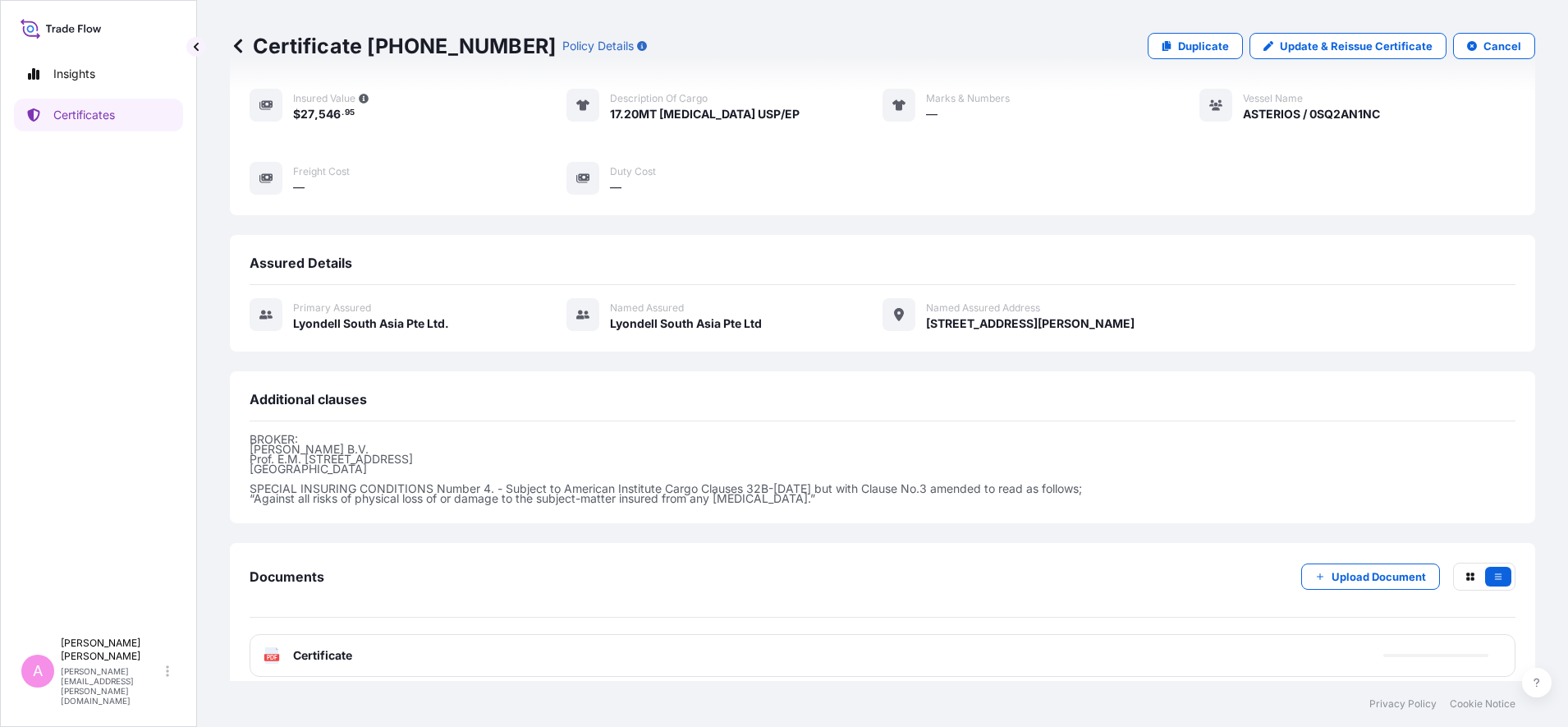
scroll to position [229, 0]
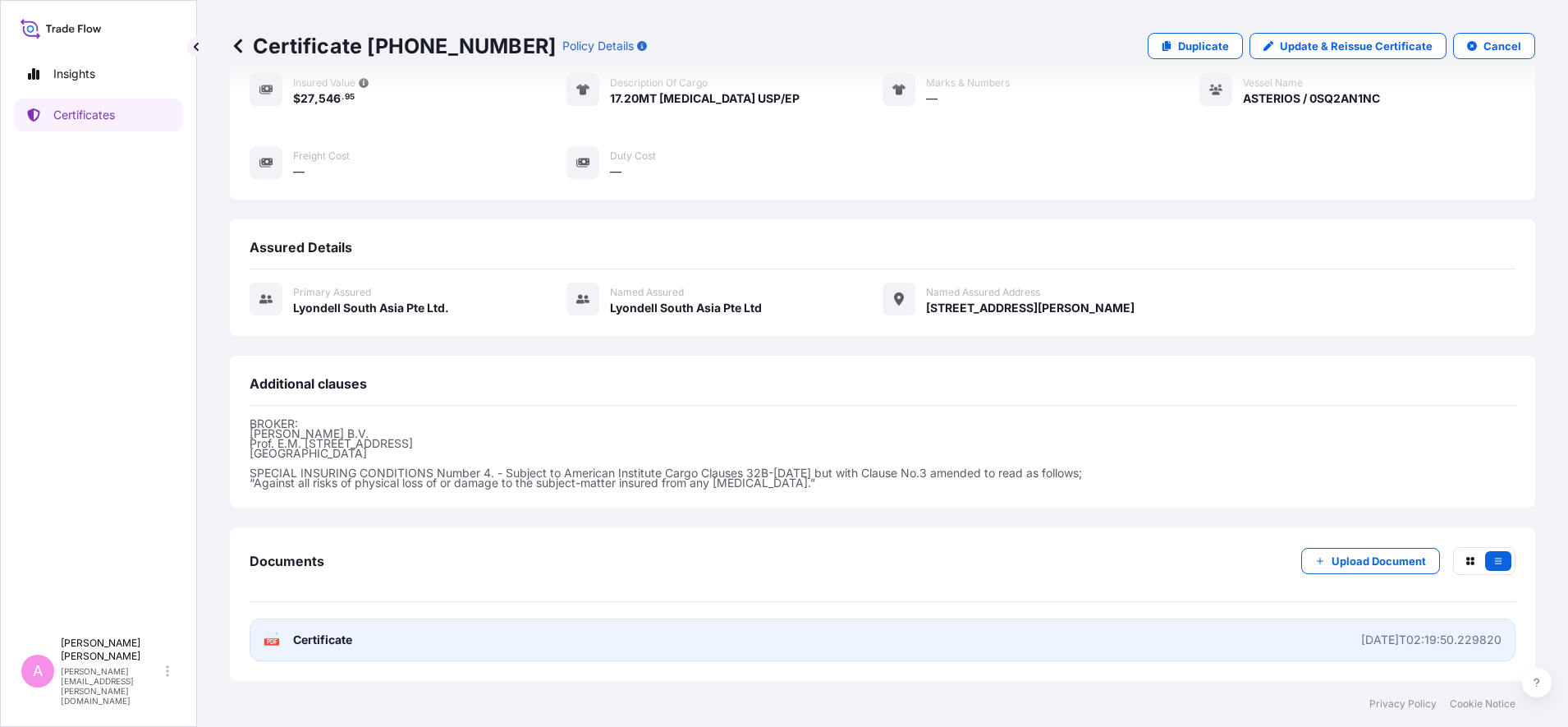
click at [280, 634] on div "PDF Certificate" at bounding box center [308, 640] width 89 height 17
